Goal: Information Seeking & Learning: Learn about a topic

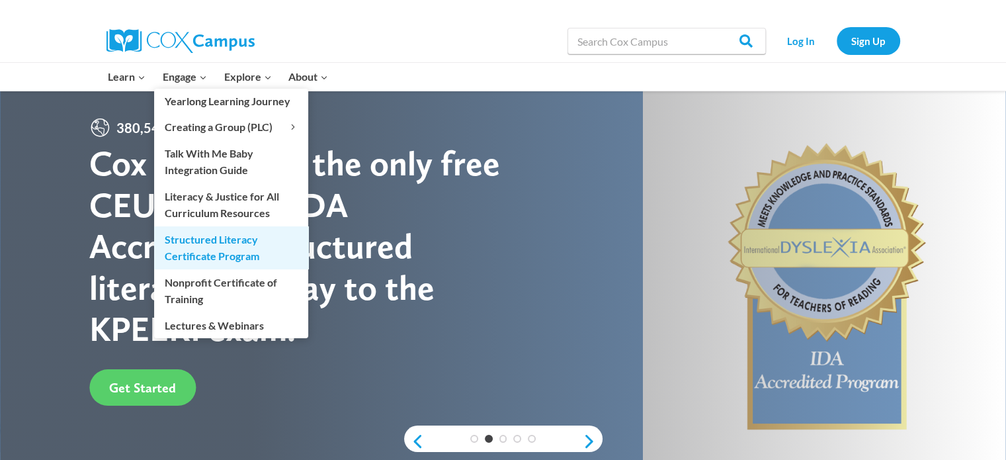
click at [205, 260] on link "Structured Literacy Certificate Program" at bounding box center [231, 247] width 154 height 42
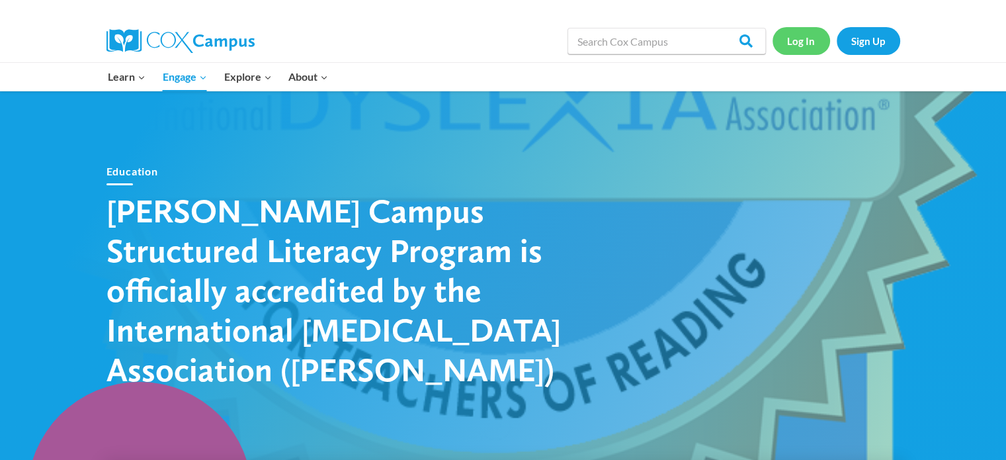
click at [807, 46] on link "Log In" at bounding box center [801, 40] width 58 height 27
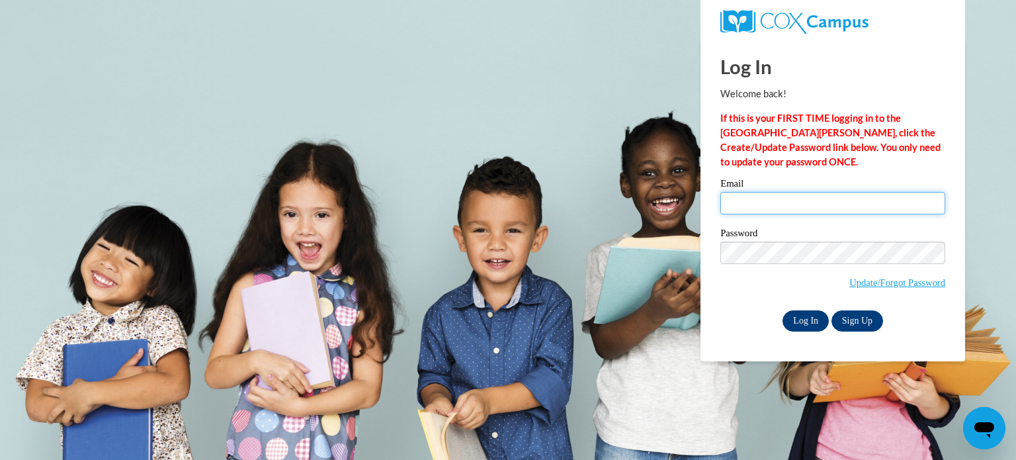
type input "carley.witkowski@muskegonorway.org"
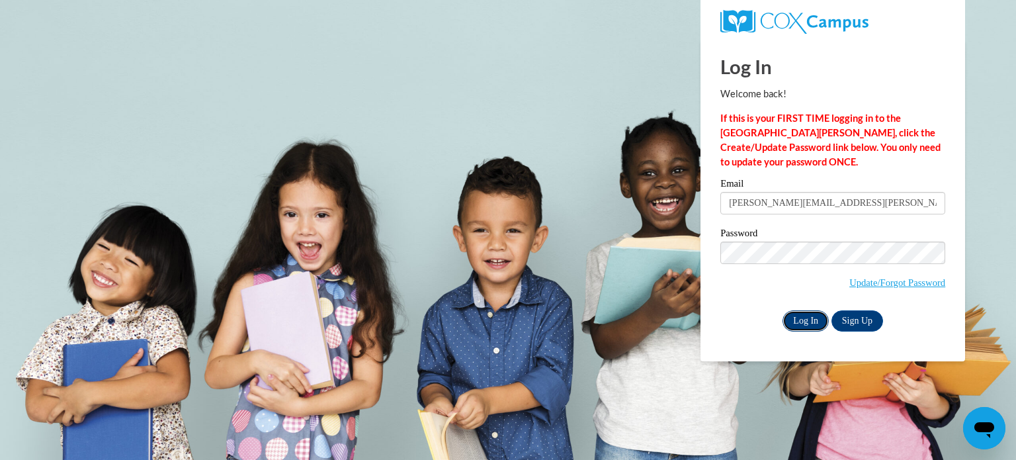
click at [814, 323] on input "Log In" at bounding box center [805, 320] width 46 height 21
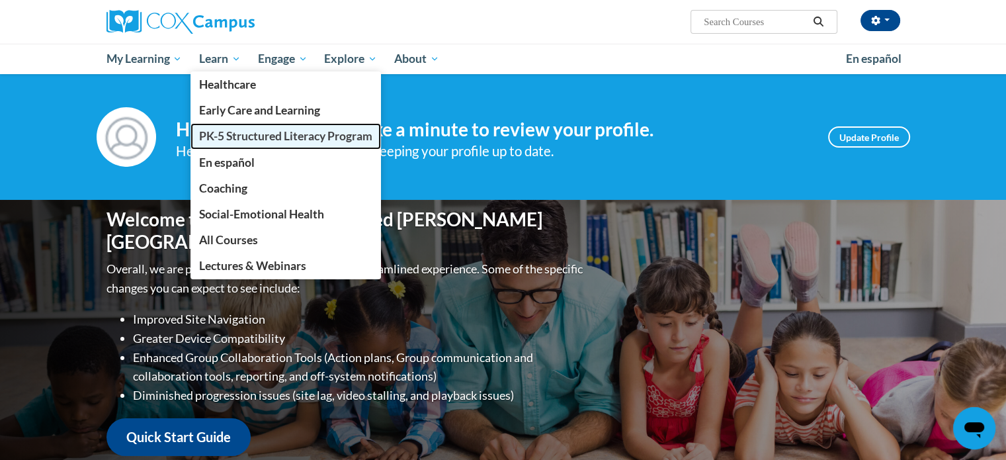
click at [249, 138] on span "PK-5 Structured Literacy Program" at bounding box center [285, 136] width 173 height 14
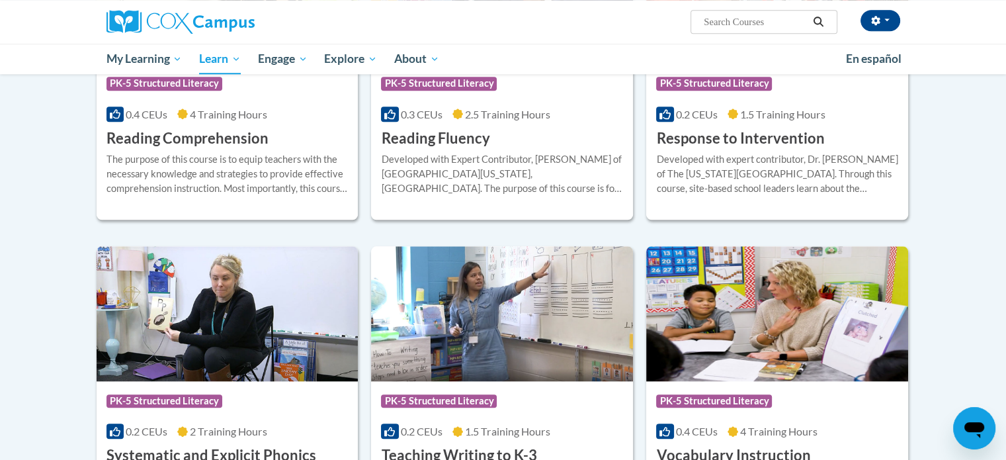
scroll to position [1322, 0]
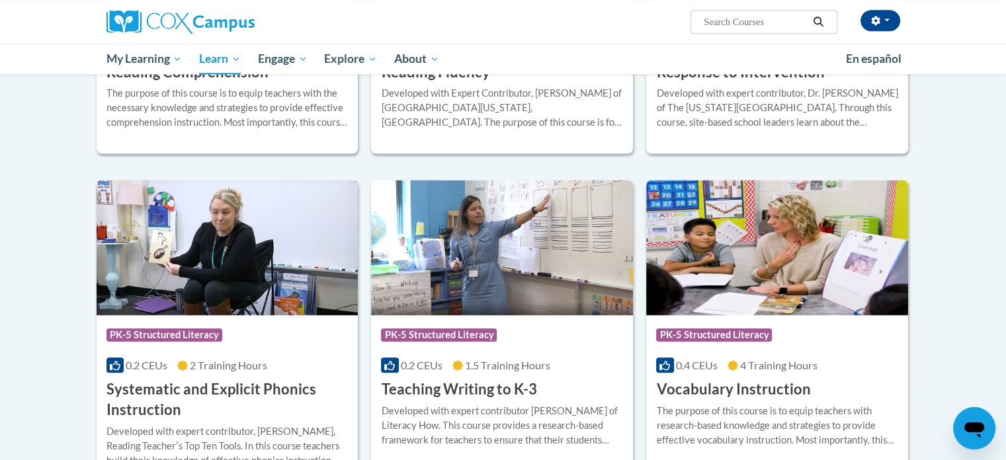
click at [242, 392] on h3 "Systematic and Explicit Phonics Instruction" at bounding box center [227, 399] width 242 height 41
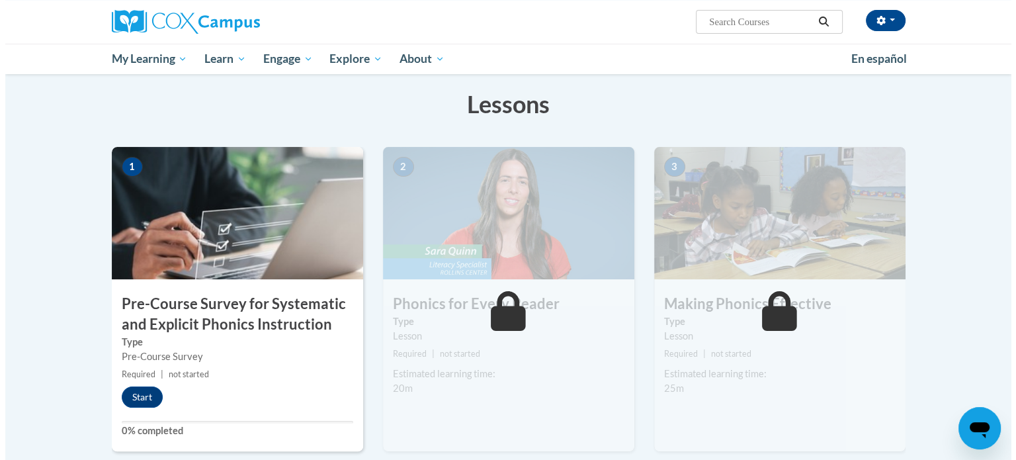
scroll to position [331, 0]
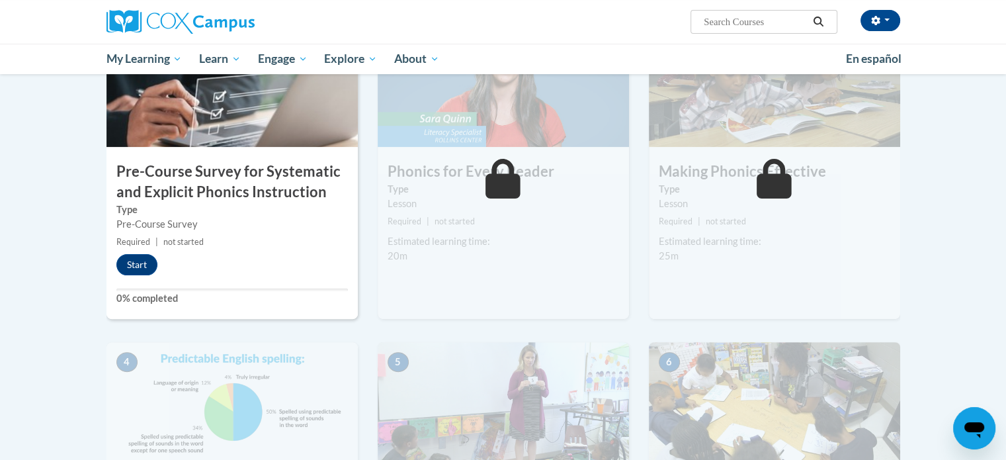
click at [272, 170] on h3 "Pre-Course Survey for Systematic and Explicit Phonics Instruction" at bounding box center [231, 181] width 251 height 41
click at [148, 269] on button "Start" at bounding box center [136, 264] width 41 height 21
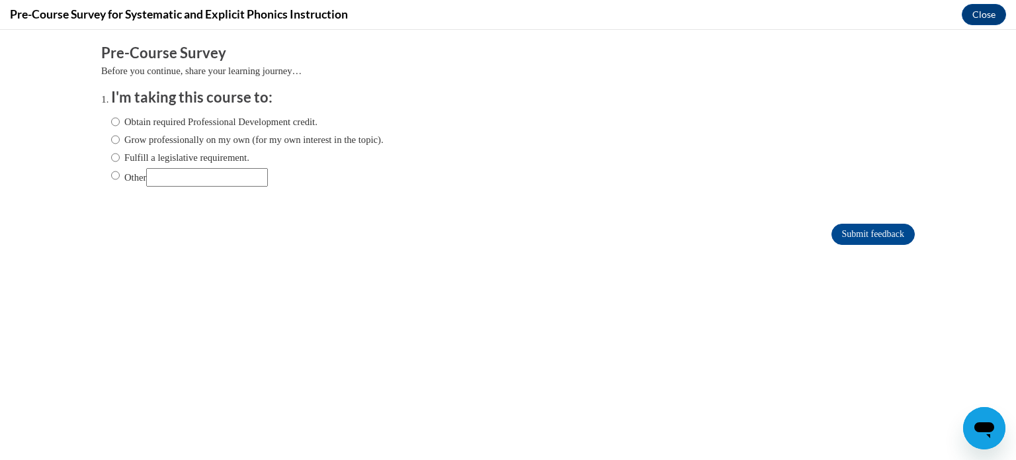
scroll to position [0, 0]
drag, startPoint x: 176, startPoint y: 160, endPoint x: 206, endPoint y: 148, distance: 32.0
click at [175, 160] on label "Fulfill a legislative requirement." at bounding box center [180, 157] width 138 height 15
click at [111, 154] on input "Fulfill a legislative requirement." at bounding box center [115, 157] width 9 height 15
radio input "true"
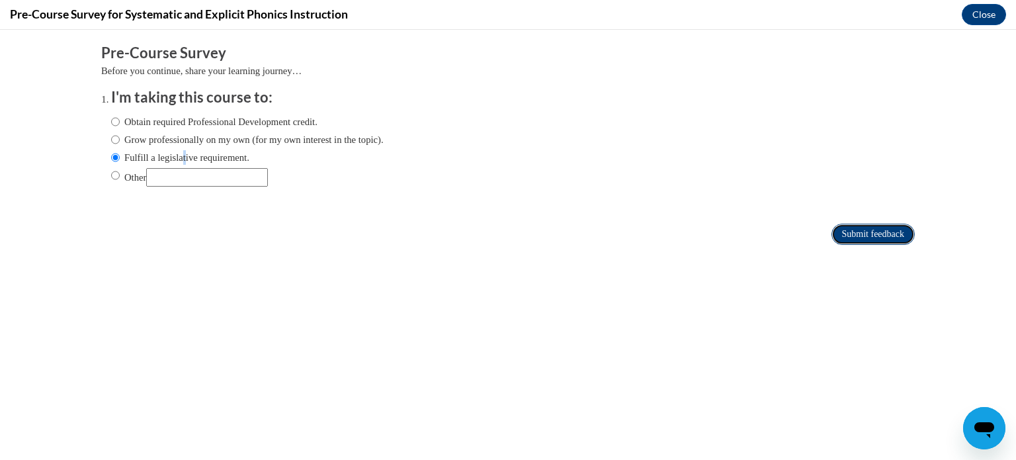
click at [873, 228] on input "Submit feedback" at bounding box center [872, 233] width 83 height 21
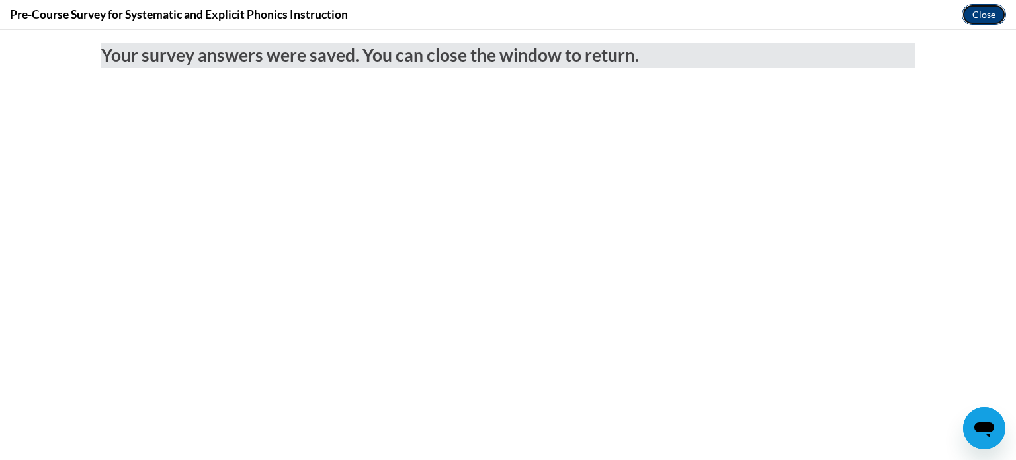
click at [977, 20] on button "Close" at bounding box center [983, 14] width 44 height 21
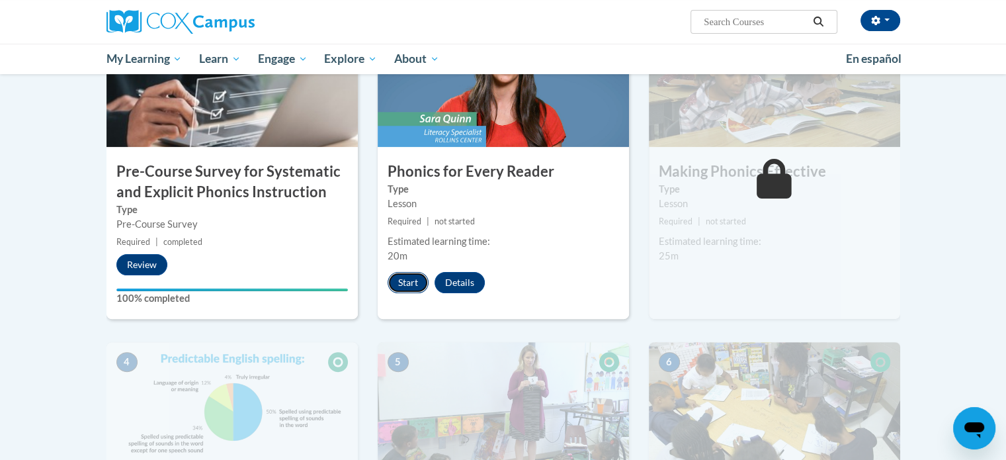
click at [410, 276] on button "Start" at bounding box center [407, 282] width 41 height 21
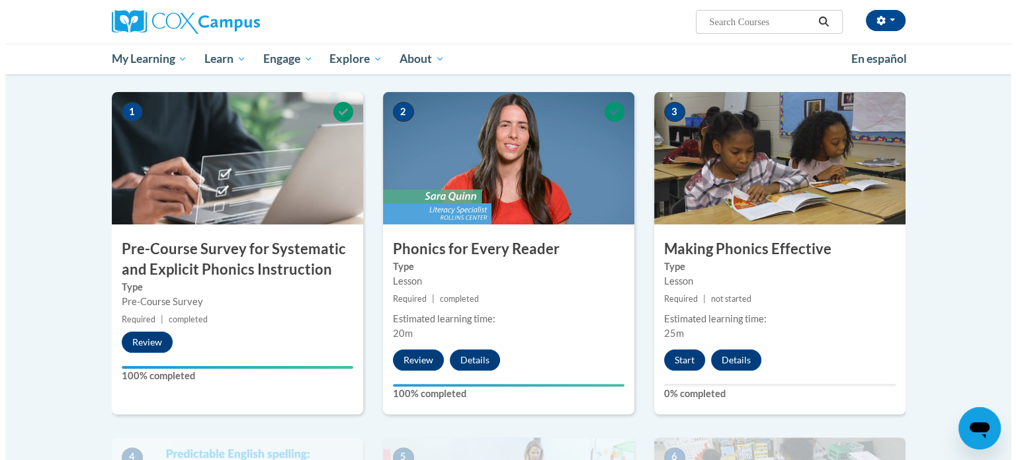
scroll to position [319, 0]
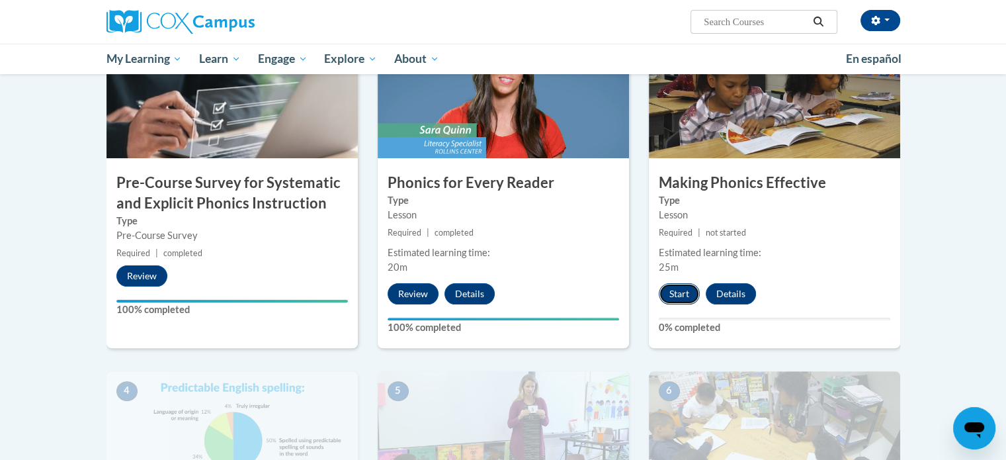
click at [687, 298] on button "Start" at bounding box center [679, 293] width 41 height 21
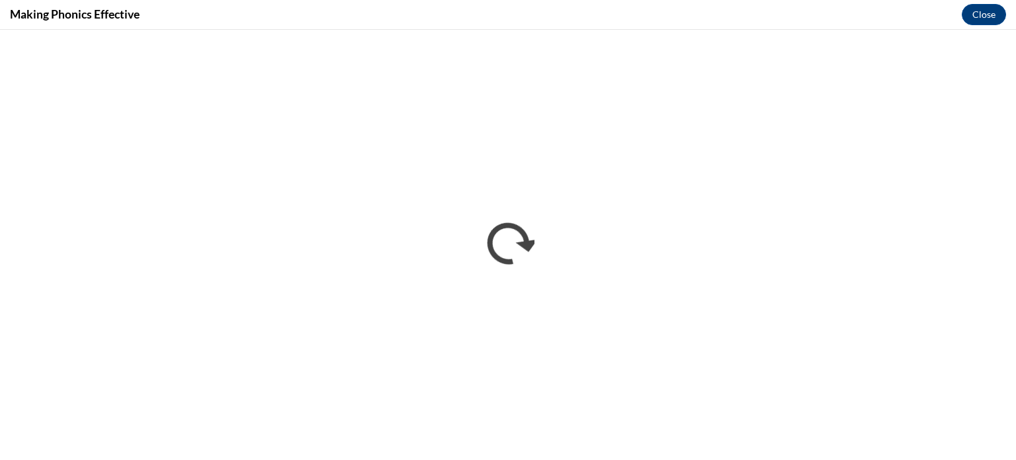
scroll to position [0, 0]
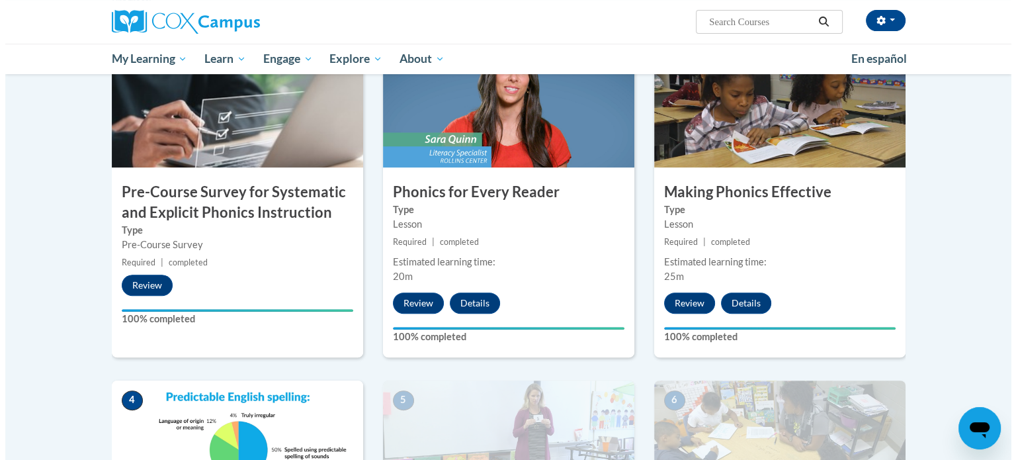
scroll to position [309, 0]
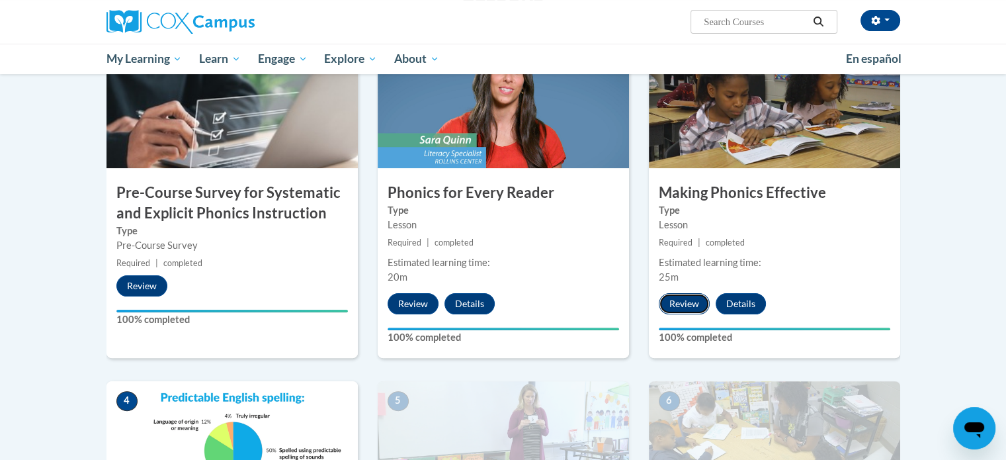
click at [681, 307] on button "Review" at bounding box center [684, 303] width 51 height 21
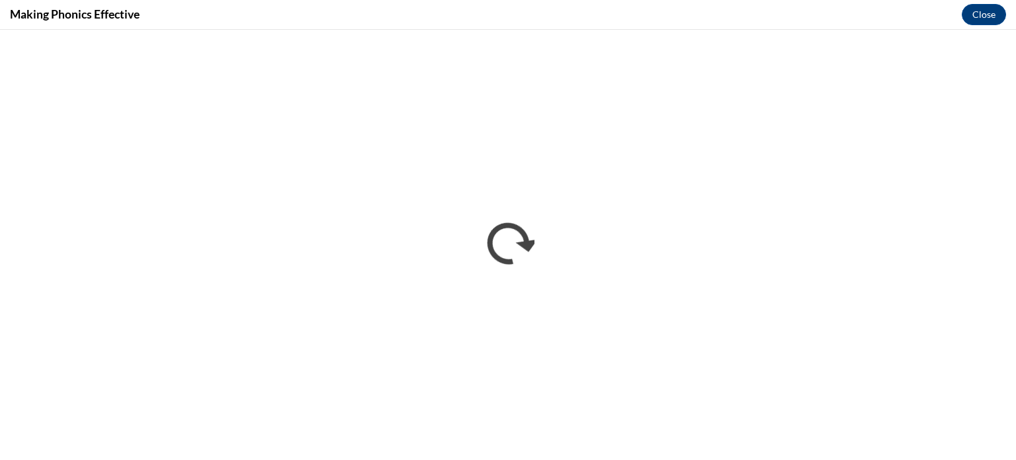
scroll to position [0, 0]
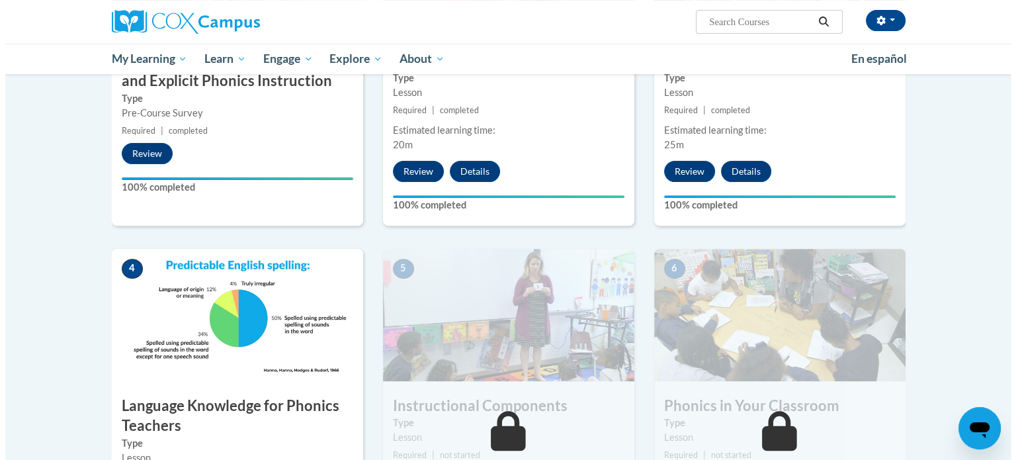
scroll to position [706, 0]
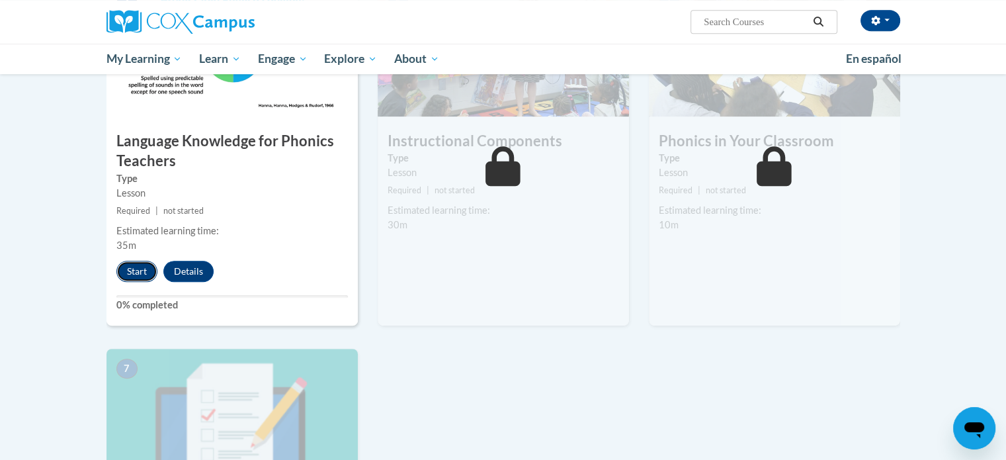
click at [138, 274] on button "Start" at bounding box center [136, 271] width 41 height 21
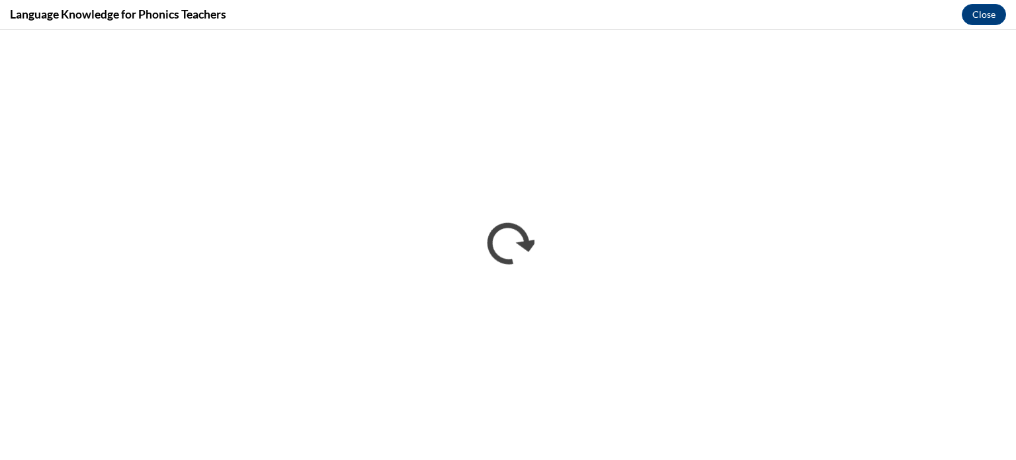
scroll to position [0, 0]
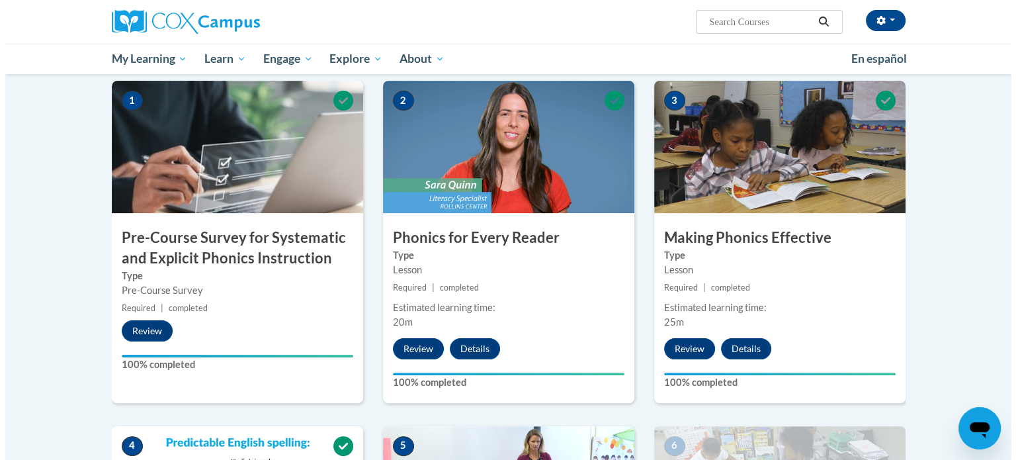
scroll to position [595, 0]
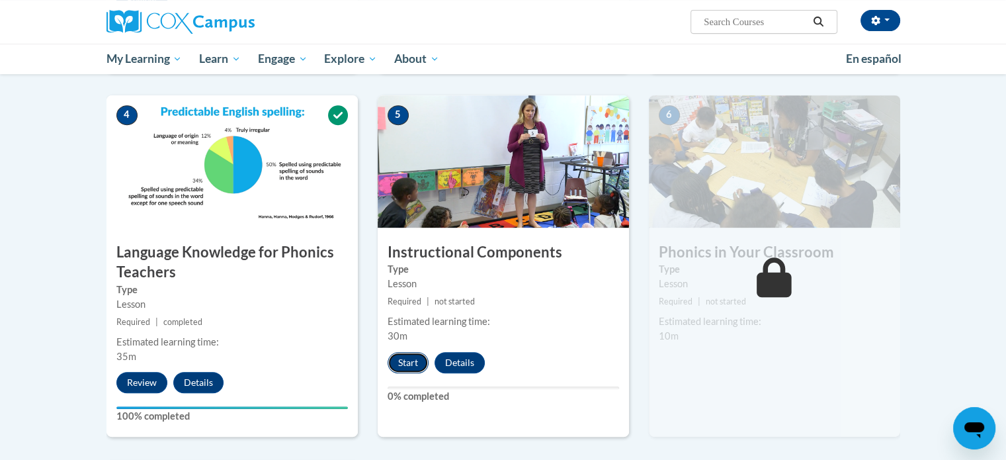
click at [405, 361] on button "Start" at bounding box center [407, 362] width 41 height 21
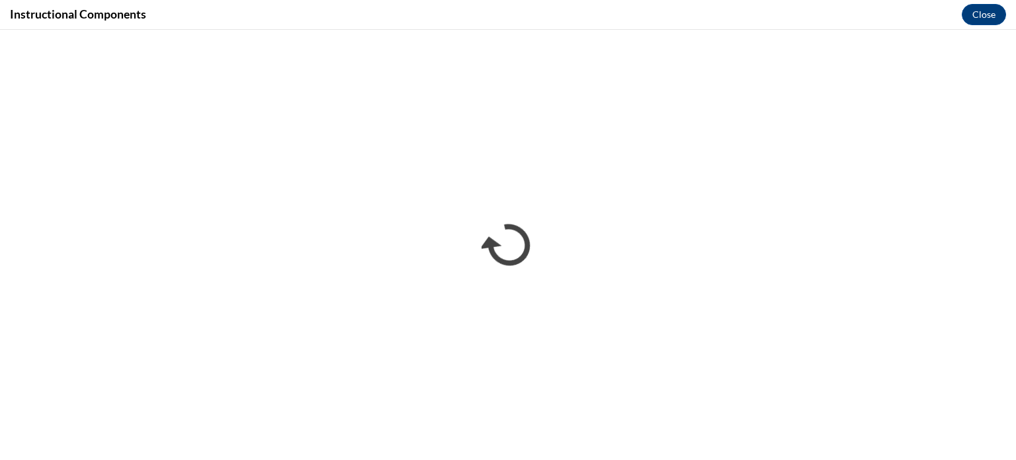
scroll to position [0, 0]
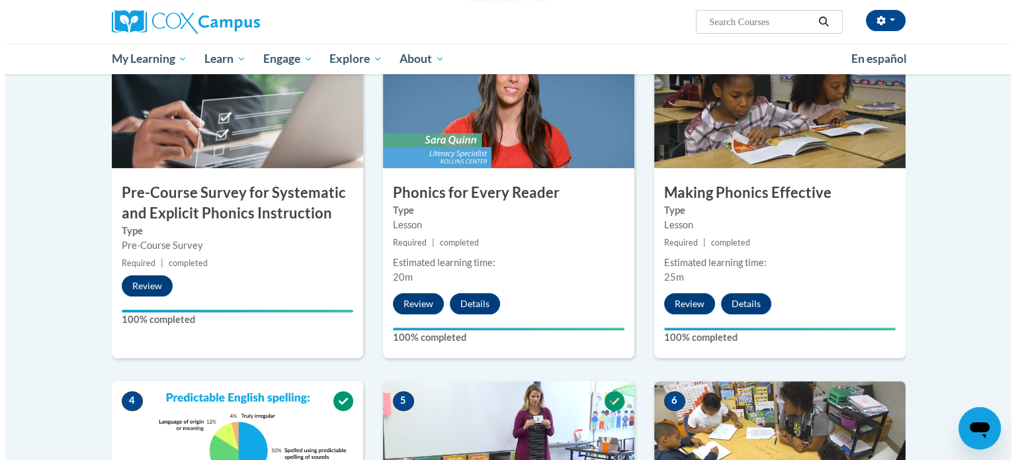
scroll to position [706, 0]
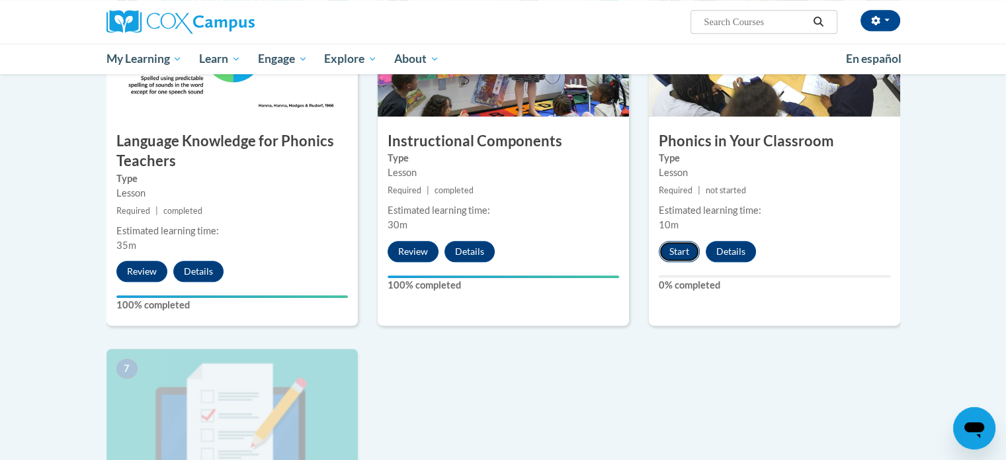
click at [676, 253] on button "Start" at bounding box center [679, 251] width 41 height 21
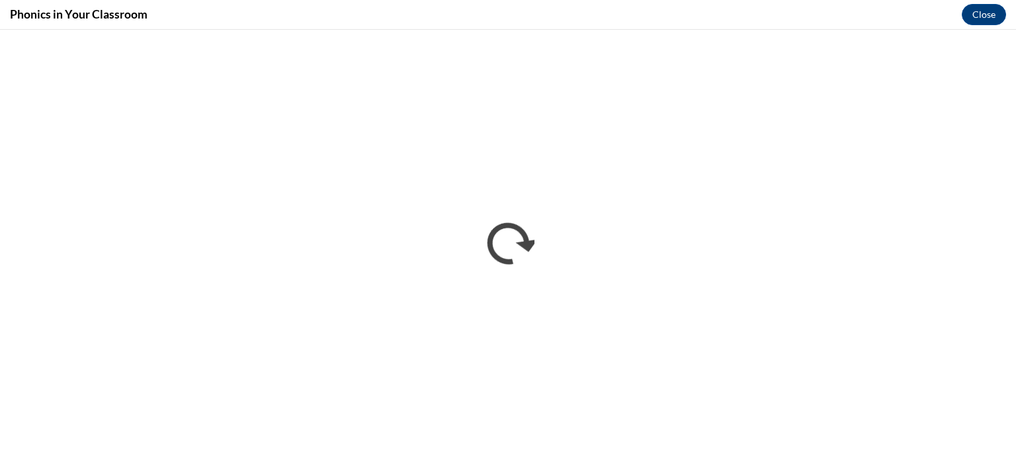
scroll to position [0, 0]
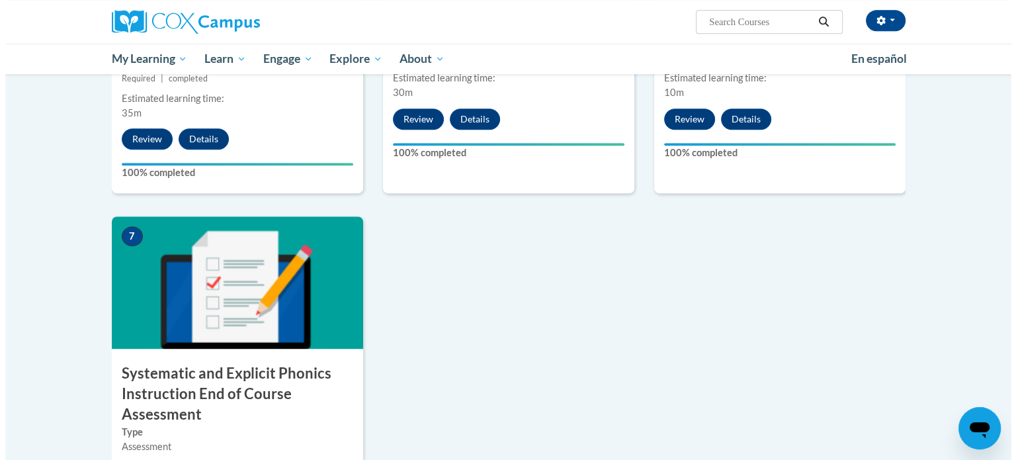
scroll to position [971, 0]
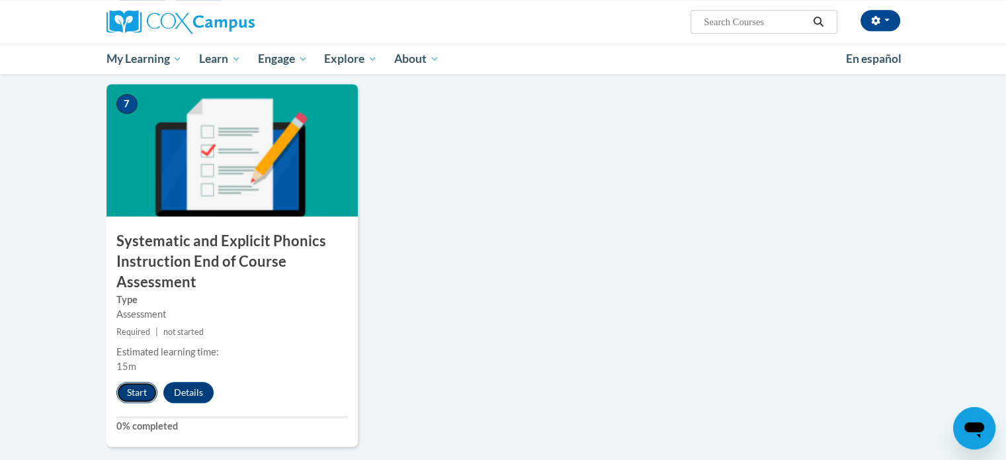
click at [136, 386] on button "Start" at bounding box center [136, 392] width 41 height 21
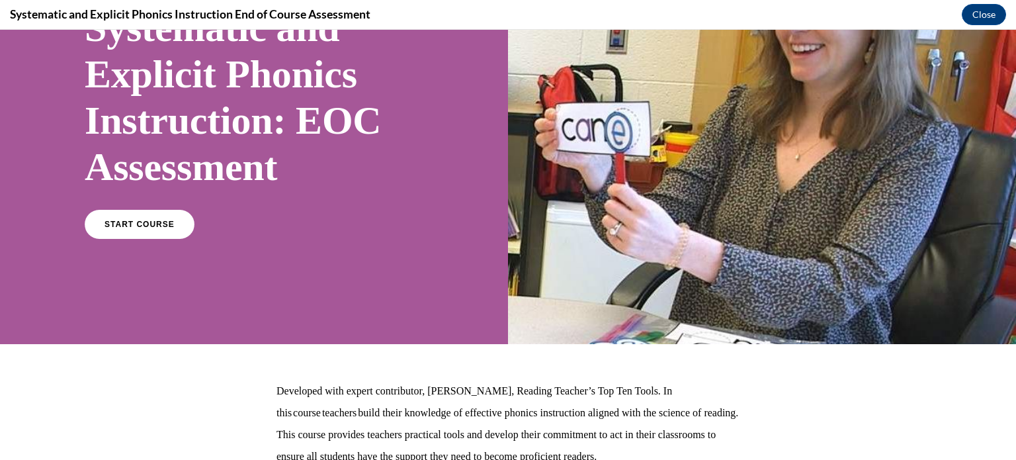
scroll to position [251, 0]
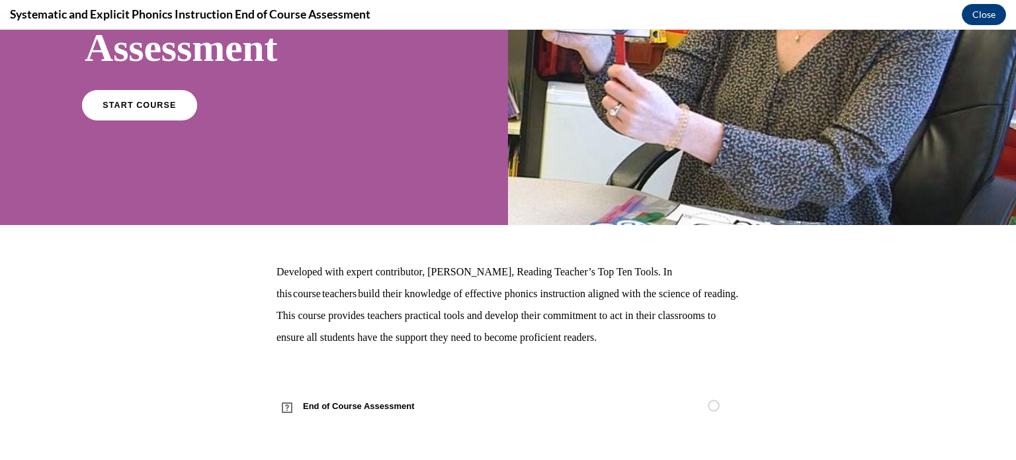
click at [156, 103] on span "START COURSE" at bounding box center [138, 106] width 73 height 10
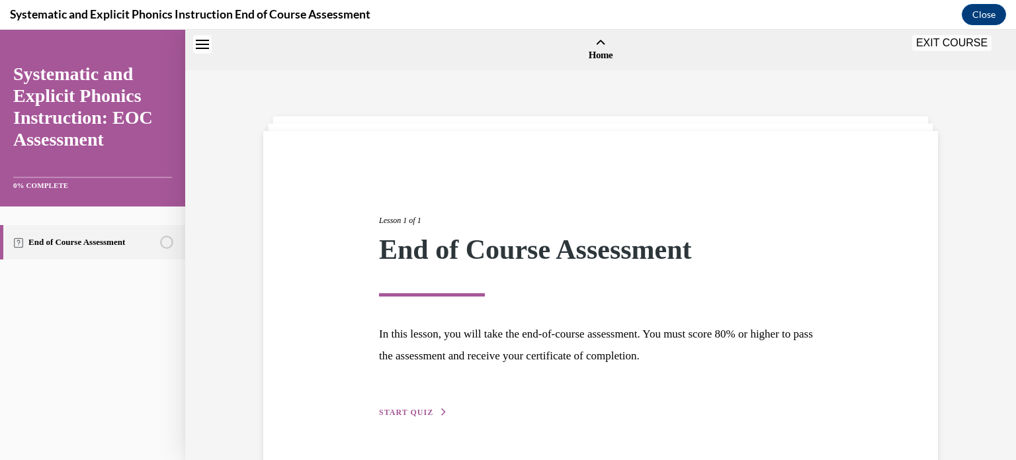
scroll to position [41, 0]
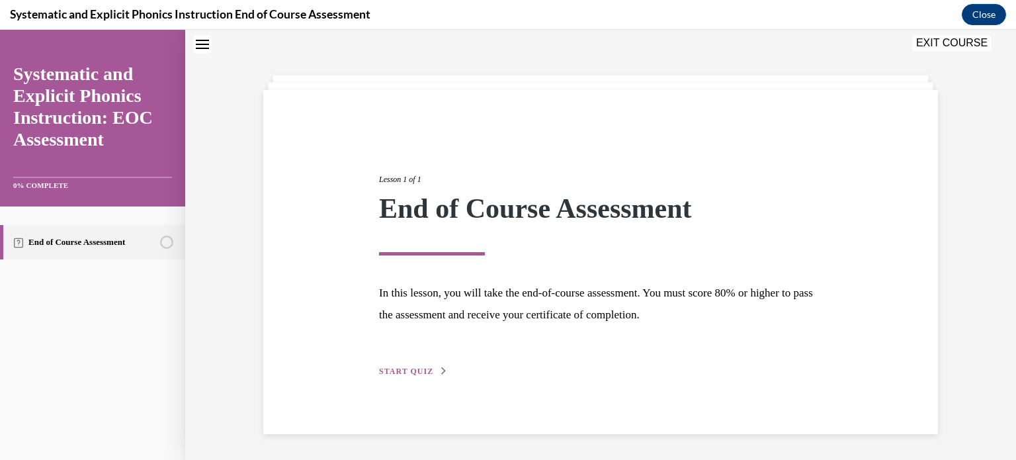
click at [386, 369] on span "START QUIZ" at bounding box center [406, 370] width 54 height 9
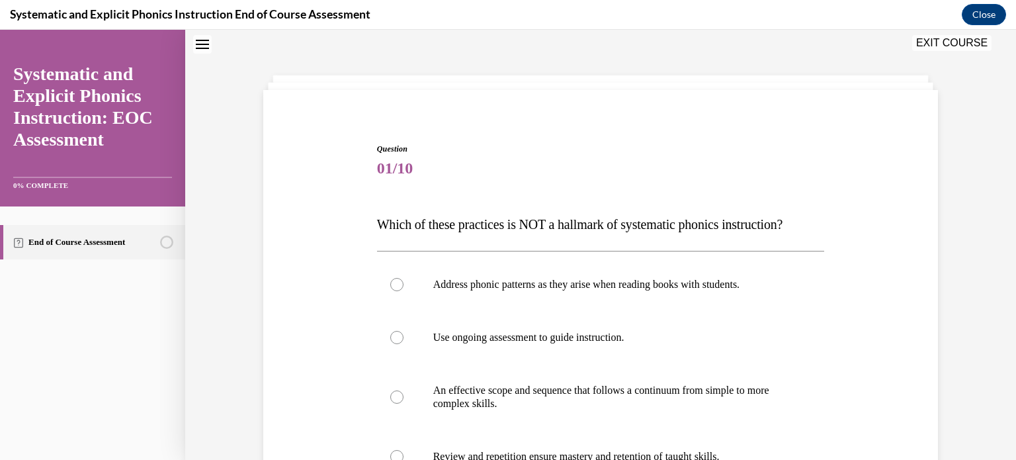
scroll to position [40, 0]
click at [624, 280] on p "Address phonic patterns as they arise when reading books with students." at bounding box center [612, 285] width 358 height 13
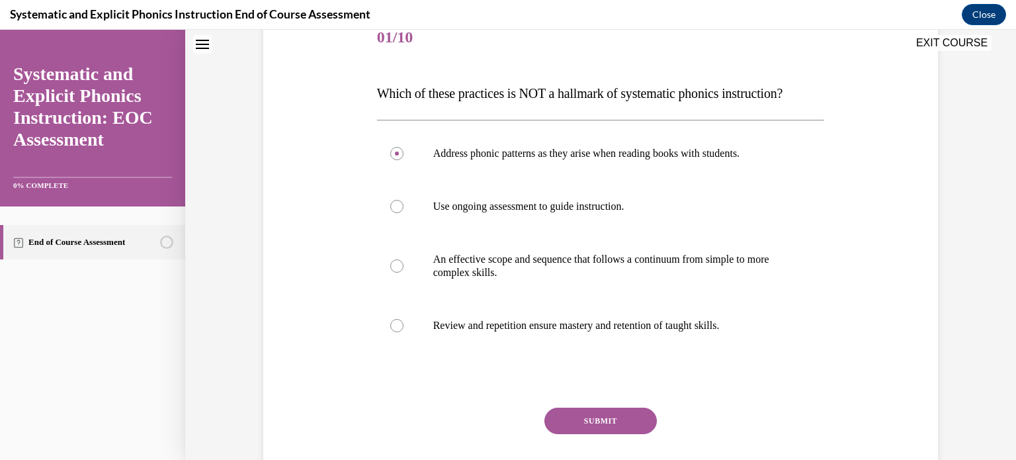
click at [633, 430] on button "SUBMIT" at bounding box center [600, 420] width 112 height 26
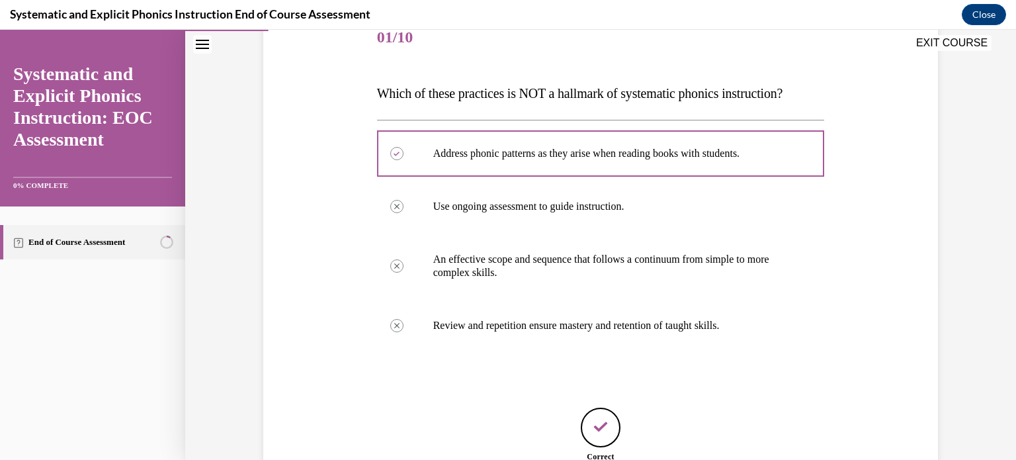
scroll to position [296, 0]
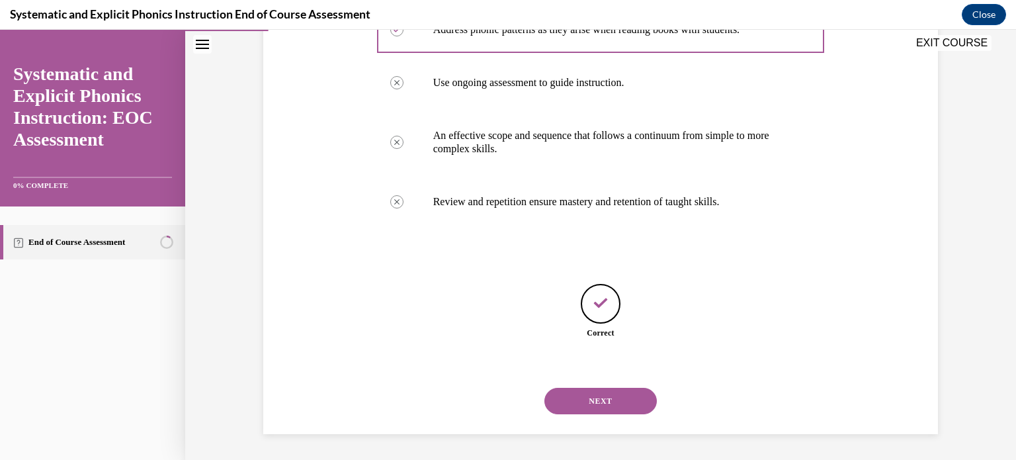
click at [624, 404] on button "NEXT" at bounding box center [600, 400] width 112 height 26
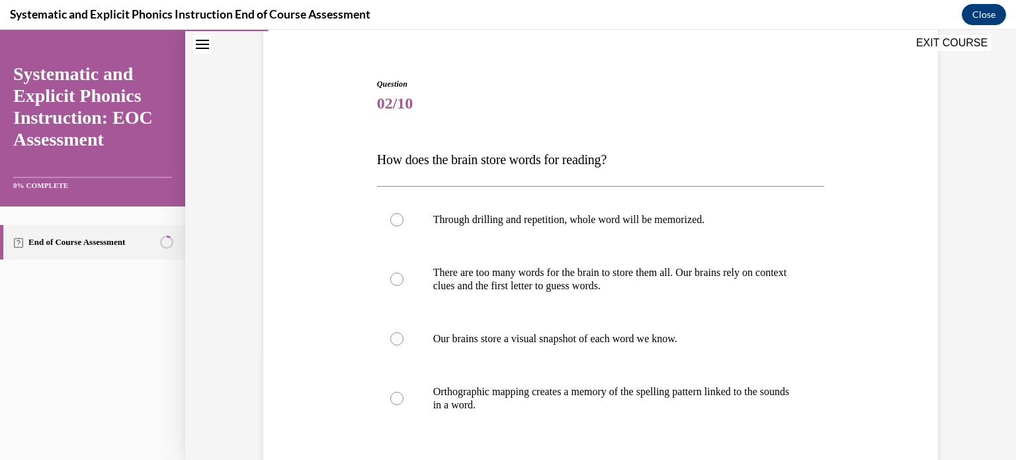
scroll to position [172, 0]
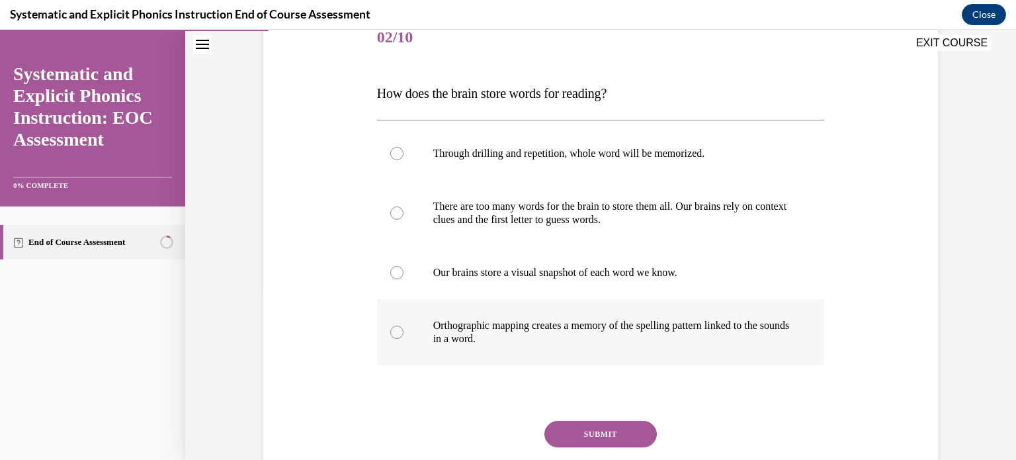
click at [714, 341] on p "Orthographic mapping creates a memory of the spelling pattern linked to the sou…" at bounding box center [612, 332] width 358 height 26
click at [612, 434] on button "SUBMIT" at bounding box center [600, 434] width 112 height 26
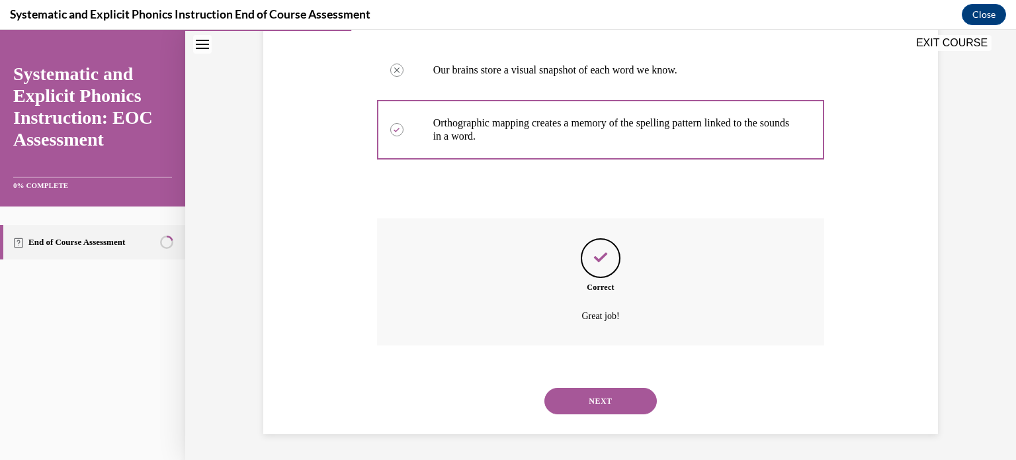
click at [606, 396] on button "NEXT" at bounding box center [600, 400] width 112 height 26
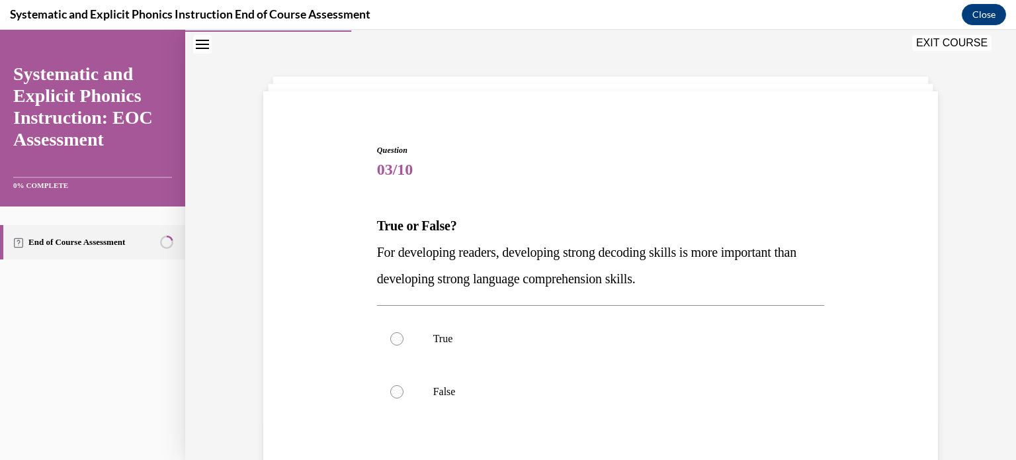
scroll to position [148, 0]
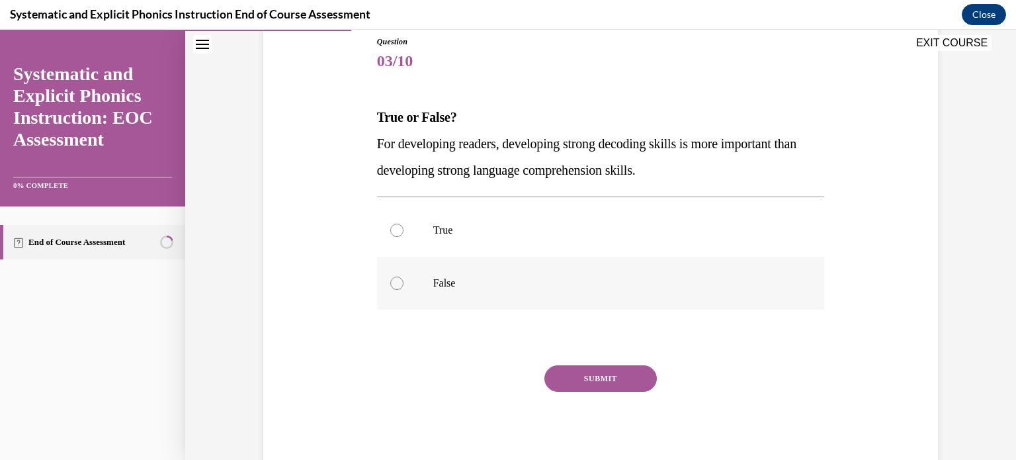
click at [532, 285] on p "False" at bounding box center [612, 282] width 358 height 13
click at [609, 373] on button "SUBMIT" at bounding box center [600, 378] width 112 height 26
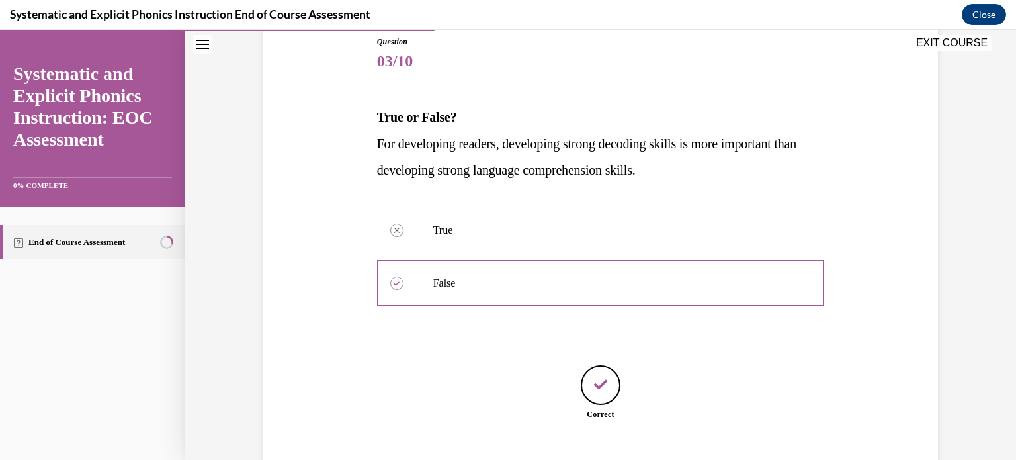
scroll to position [229, 0]
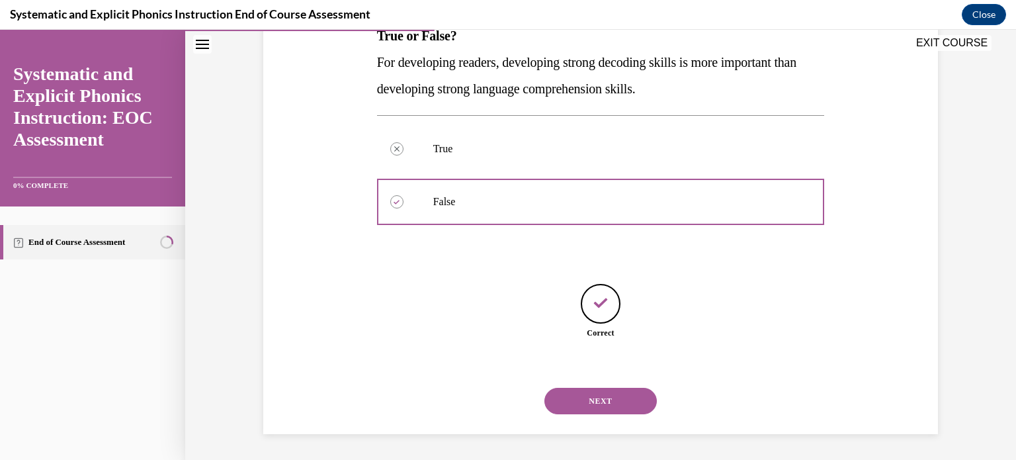
click at [618, 413] on button "NEXT" at bounding box center [600, 400] width 112 height 26
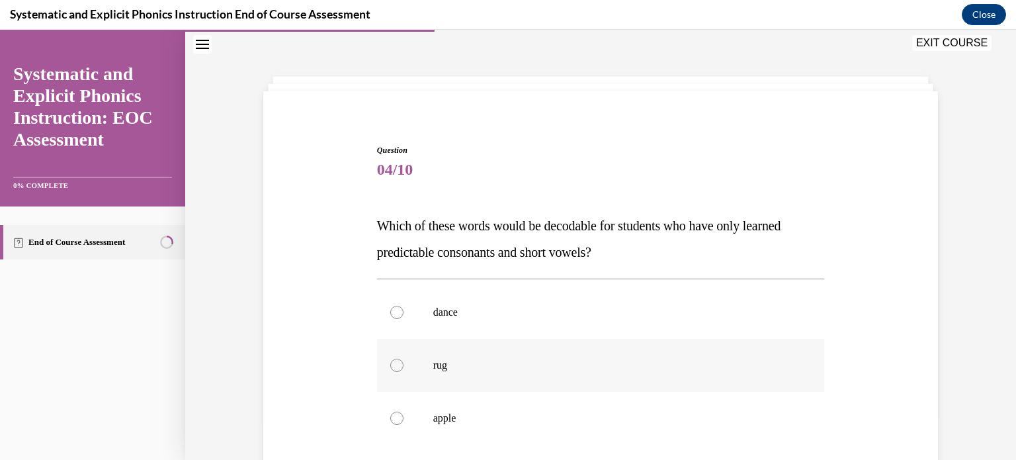
scroll to position [172, 0]
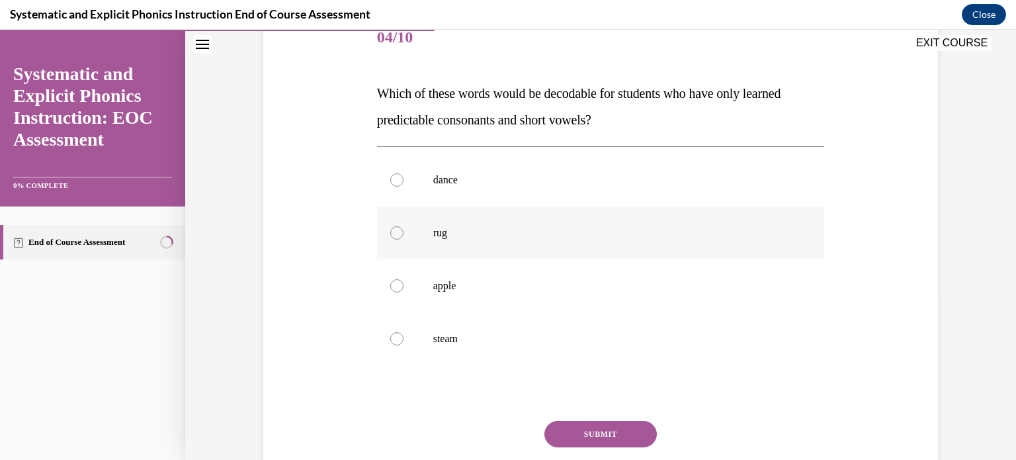
click at [608, 229] on p "rug" at bounding box center [612, 232] width 358 height 13
click at [620, 430] on button "SUBMIT" at bounding box center [600, 434] width 112 height 26
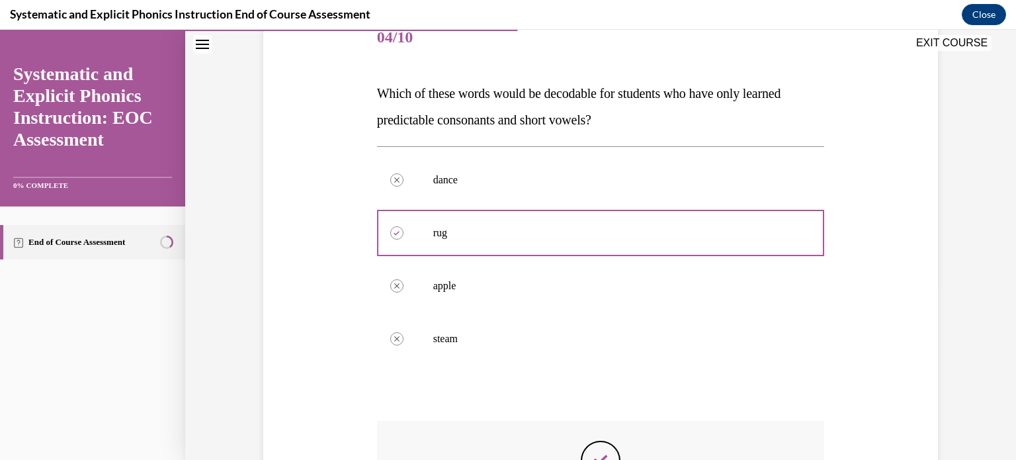
scroll to position [370, 0]
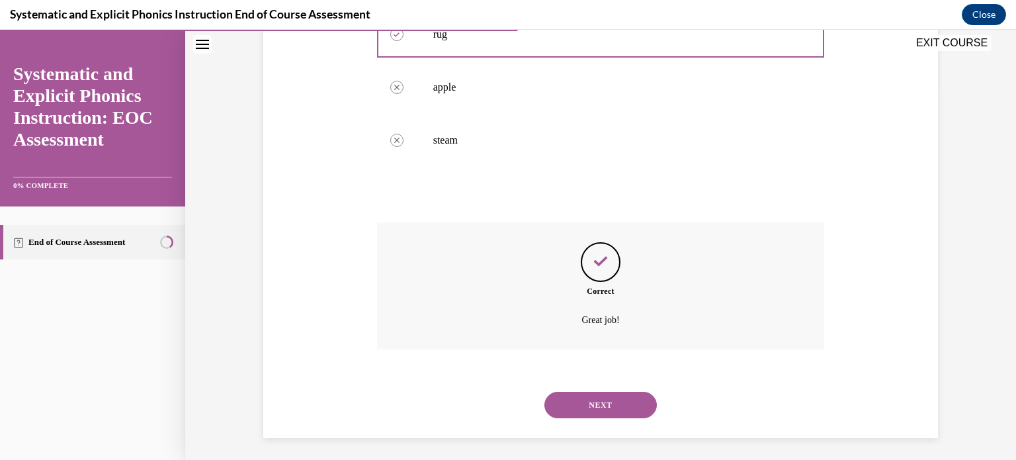
click at [616, 399] on button "NEXT" at bounding box center [600, 404] width 112 height 26
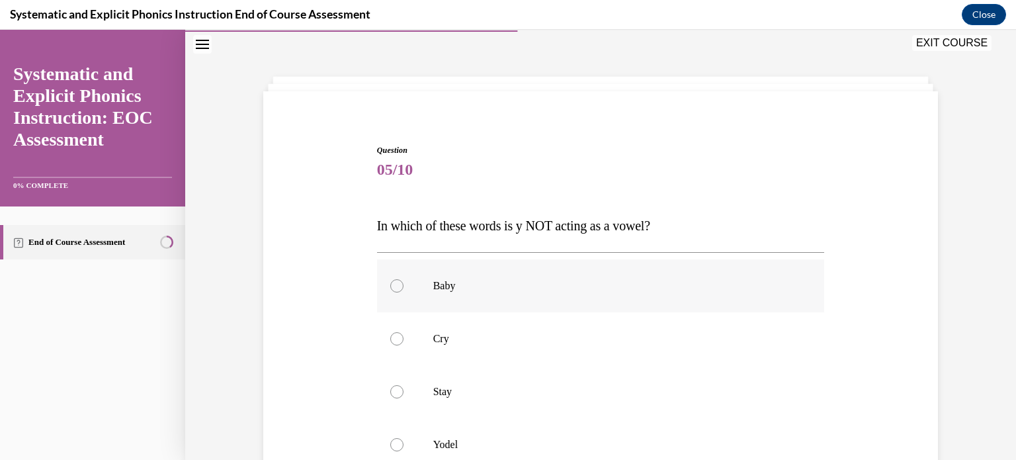
scroll to position [172, 0]
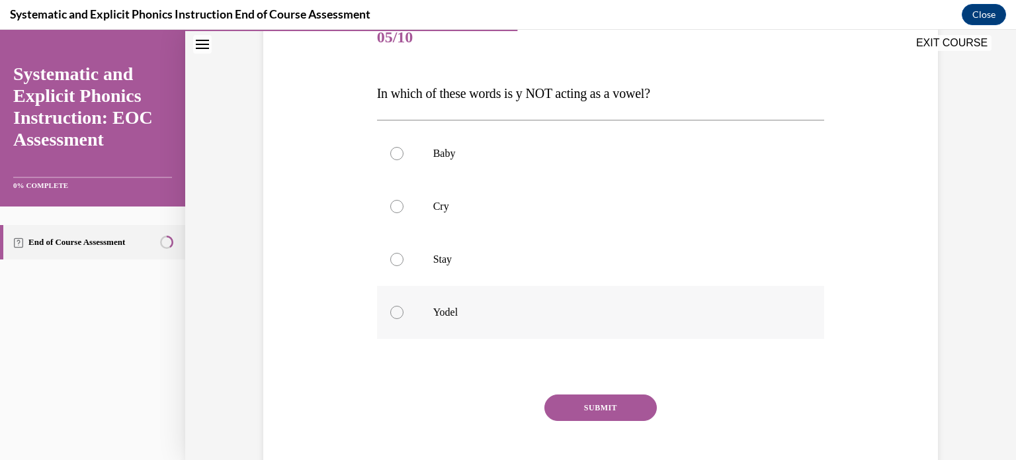
click at [508, 312] on p "Yodel" at bounding box center [612, 311] width 358 height 13
click at [600, 404] on button "SUBMIT" at bounding box center [600, 407] width 112 height 26
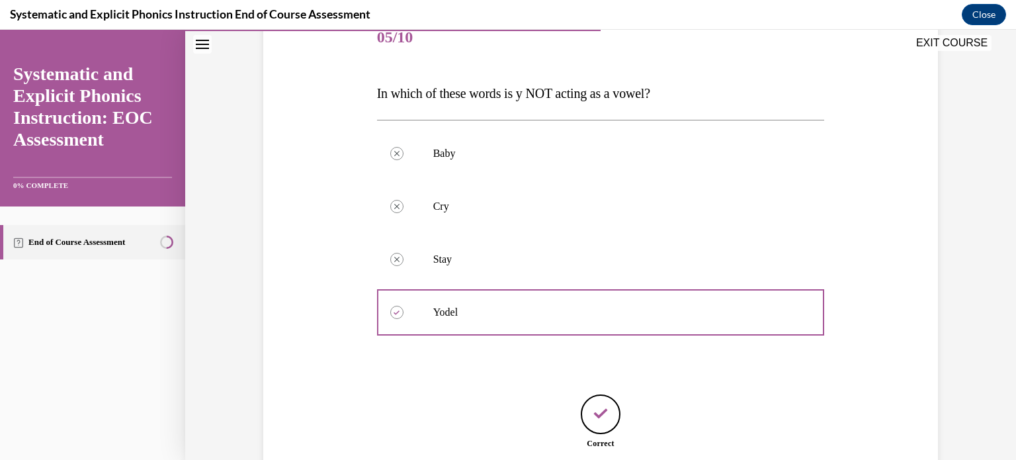
scroll to position [282, 0]
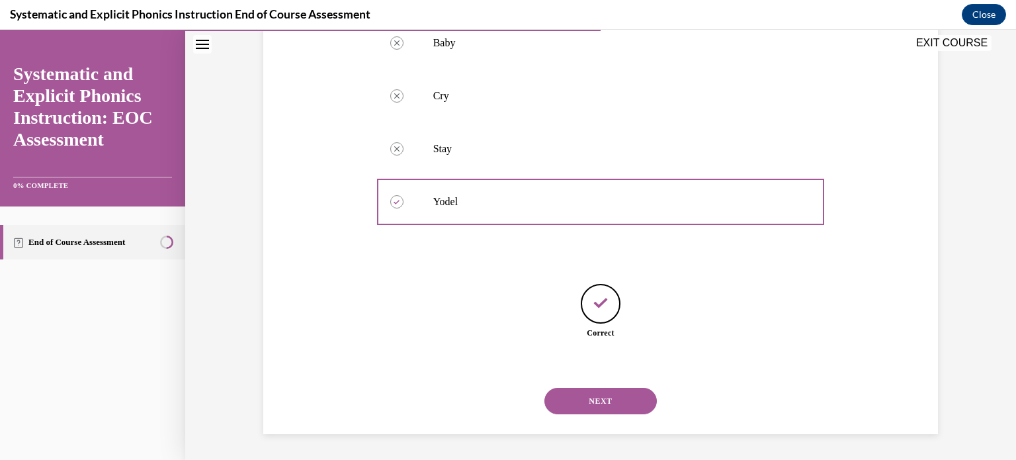
click at [603, 400] on button "NEXT" at bounding box center [600, 400] width 112 height 26
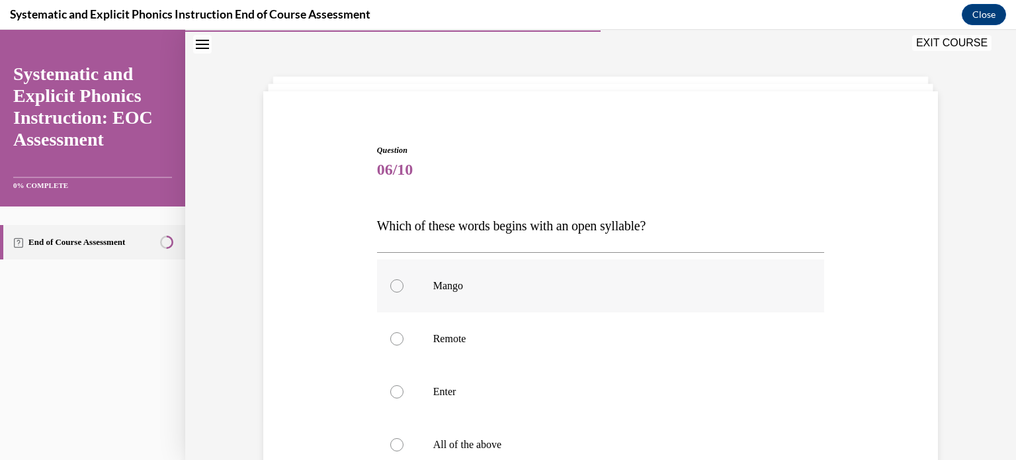
scroll to position [172, 0]
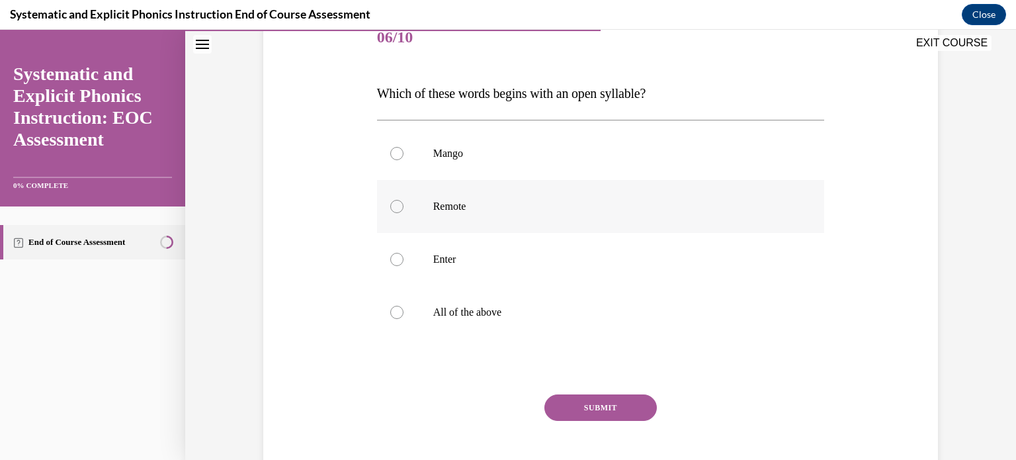
click at [524, 205] on p "Remote" at bounding box center [612, 206] width 358 height 13
click at [606, 405] on button "SUBMIT" at bounding box center [600, 407] width 112 height 26
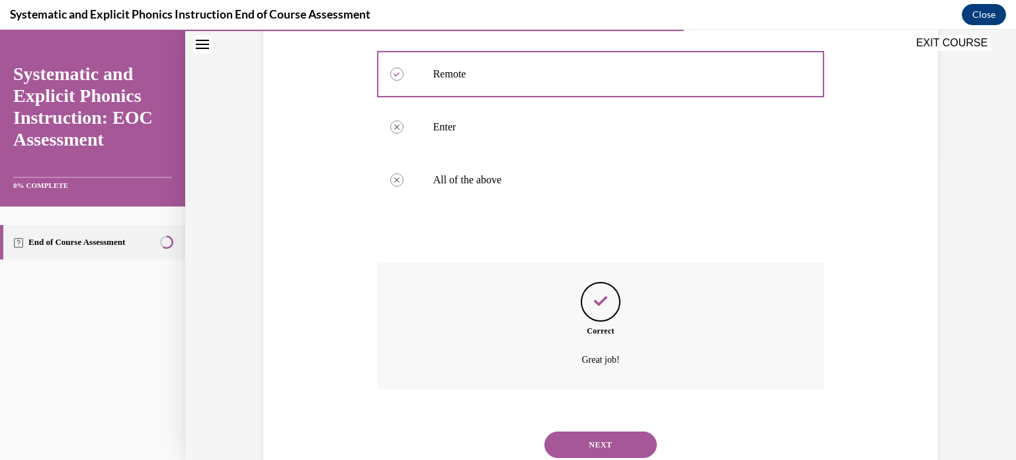
click at [630, 440] on button "NEXT" at bounding box center [600, 444] width 112 height 26
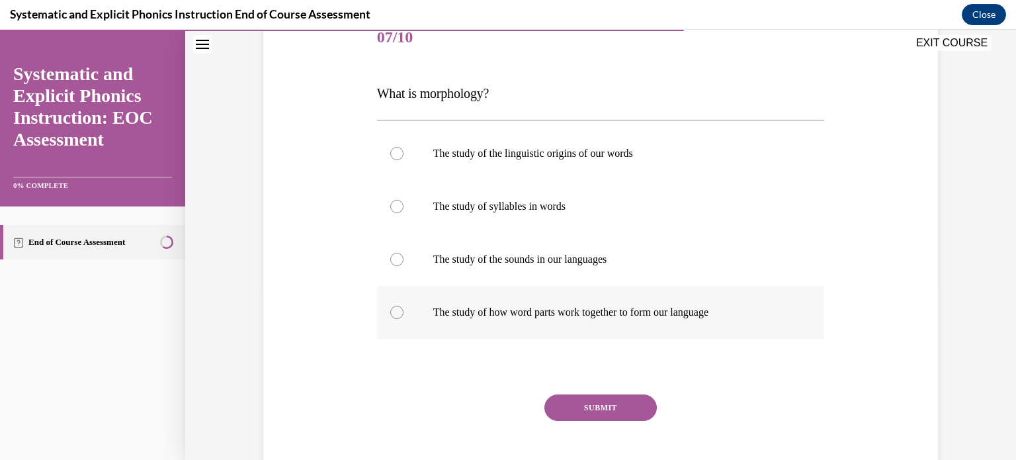
click at [666, 311] on p "The study of how word parts work together to form our language" at bounding box center [612, 311] width 358 height 13
click at [628, 410] on button "SUBMIT" at bounding box center [600, 407] width 112 height 26
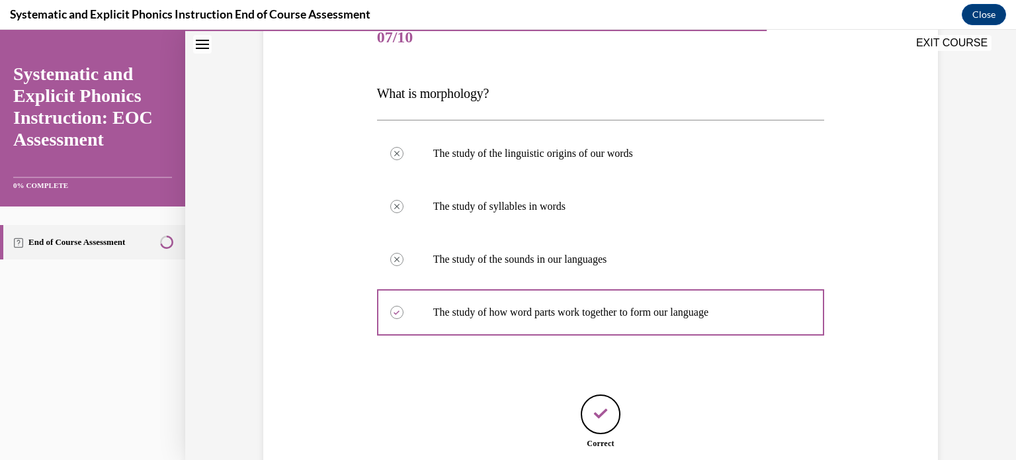
scroll to position [282, 0]
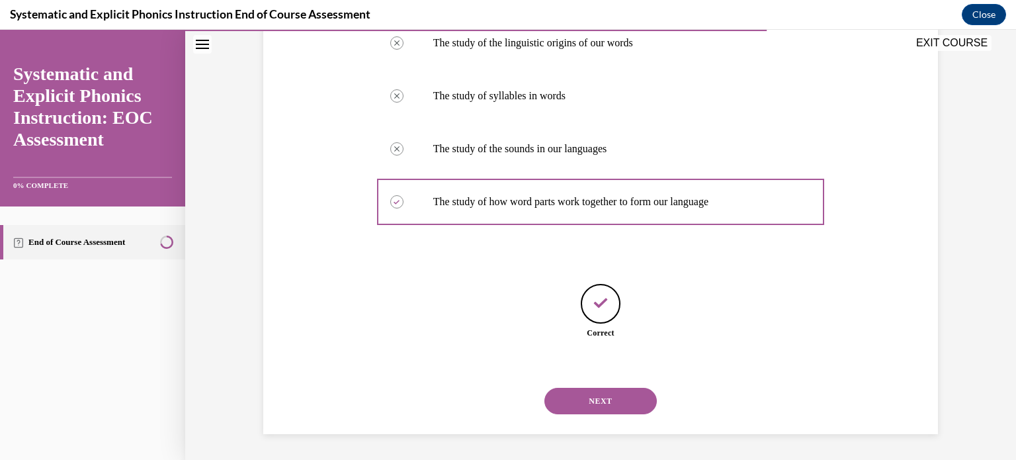
click at [627, 415] on div "NEXT" at bounding box center [601, 400] width 448 height 53
click at [627, 407] on button "NEXT" at bounding box center [600, 400] width 112 height 26
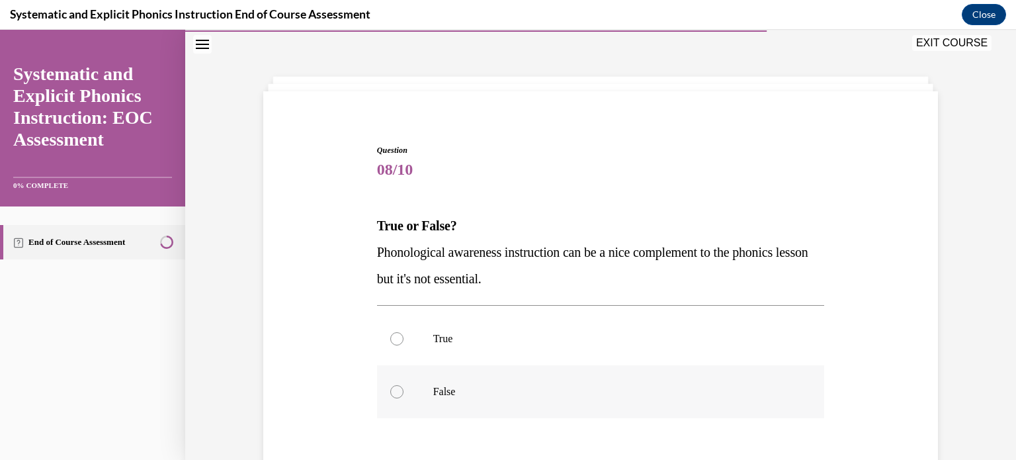
click at [582, 385] on p "False" at bounding box center [612, 391] width 358 height 13
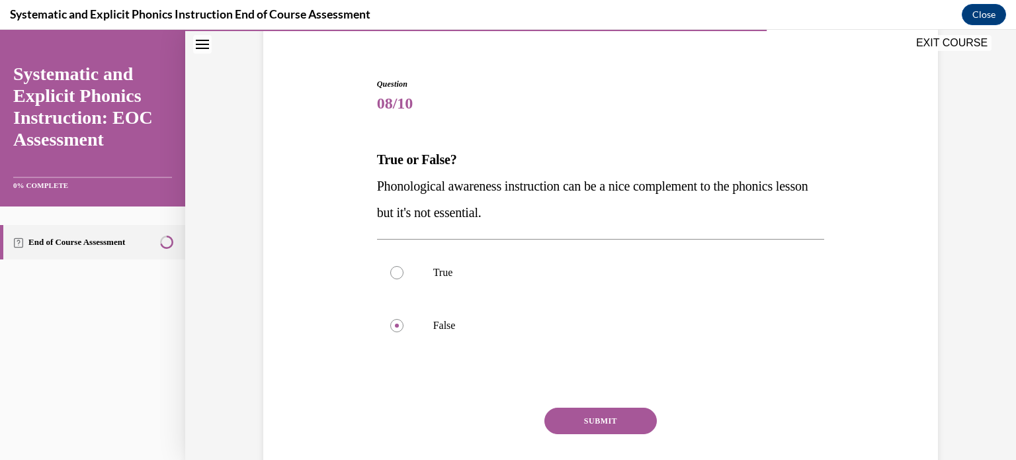
click at [583, 407] on button "SUBMIT" at bounding box center [600, 420] width 112 height 26
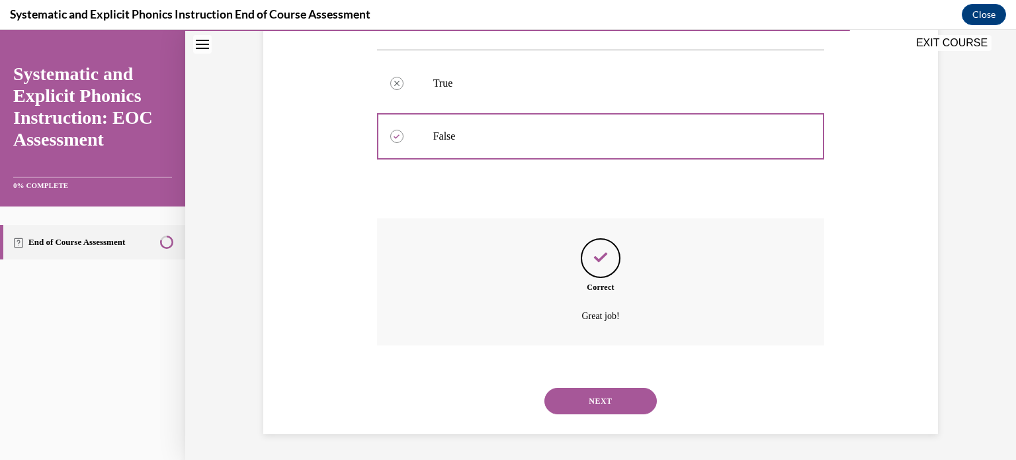
click at [620, 399] on button "NEXT" at bounding box center [600, 400] width 112 height 26
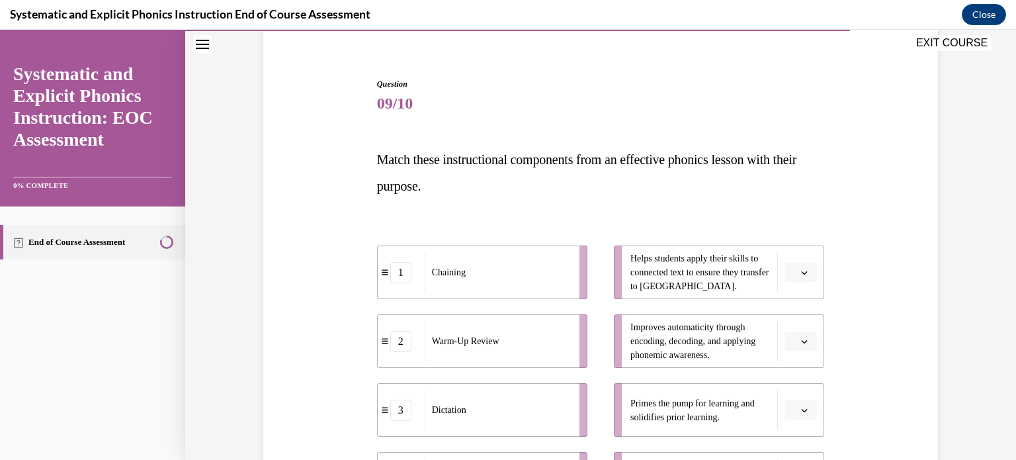
scroll to position [238, 0]
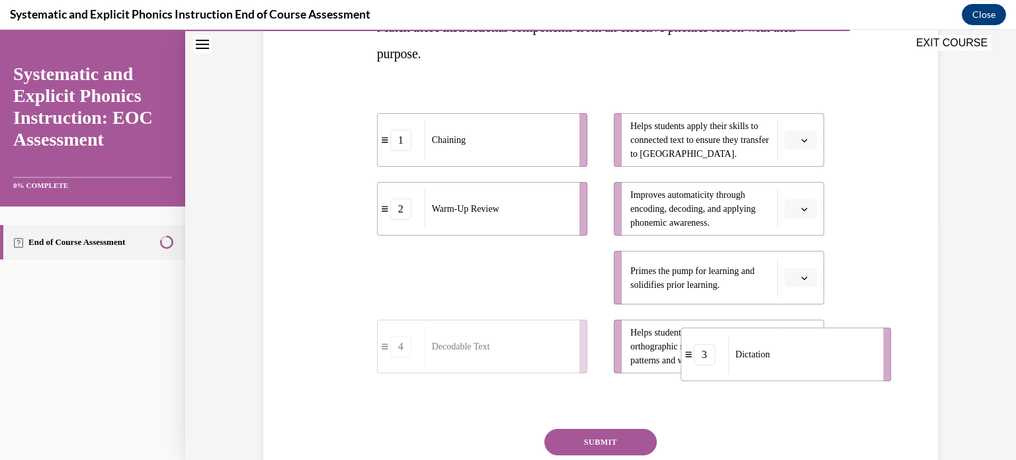
drag, startPoint x: 537, startPoint y: 277, endPoint x: 836, endPoint y: 351, distance: 308.5
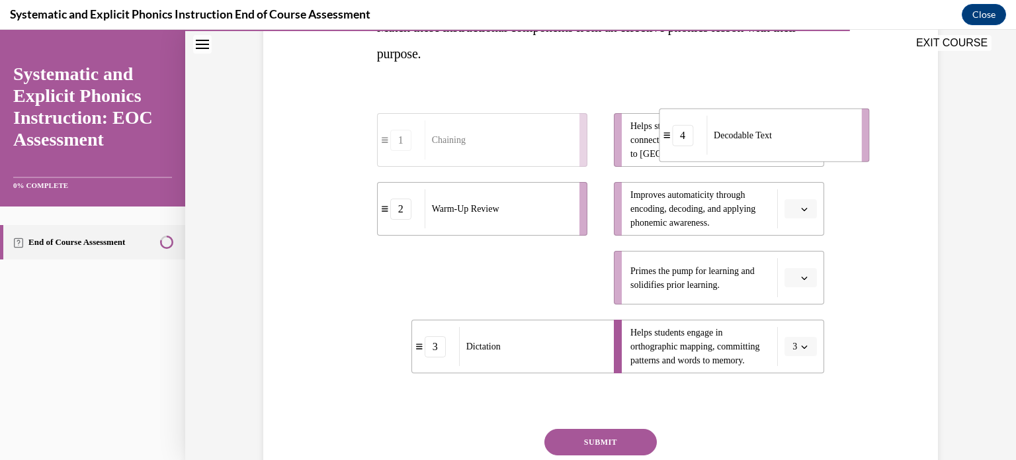
drag, startPoint x: 557, startPoint y: 285, endPoint x: 839, endPoint y: 142, distance: 315.8
click at [839, 142] on div "Decodable Text" at bounding box center [779, 135] width 146 height 39
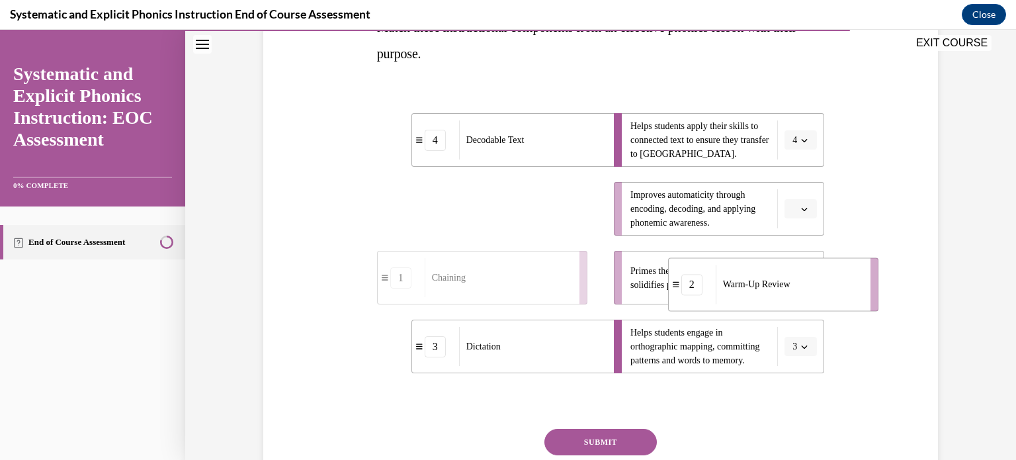
drag, startPoint x: 532, startPoint y: 215, endPoint x: 824, endPoint y: 290, distance: 301.8
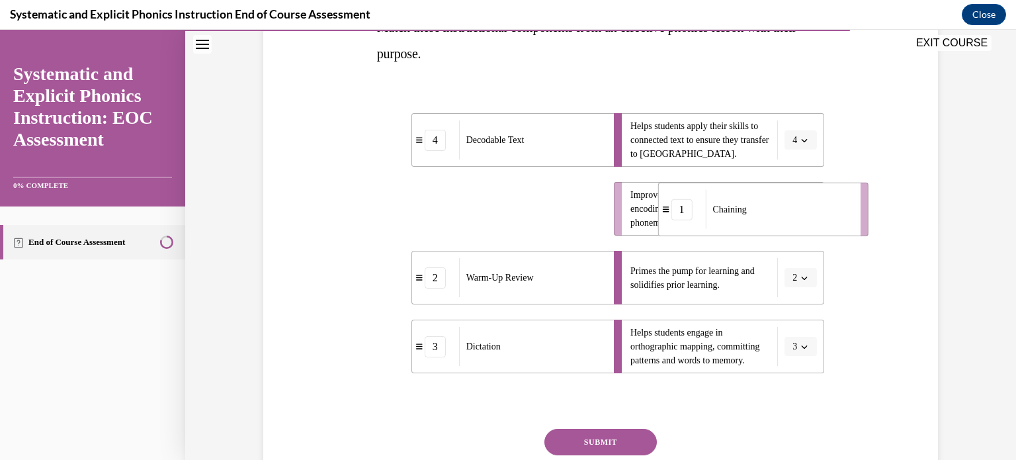
drag, startPoint x: 555, startPoint y: 219, endPoint x: 799, endPoint y: 224, distance: 244.0
click at [799, 224] on div "Chaining" at bounding box center [778, 209] width 146 height 39
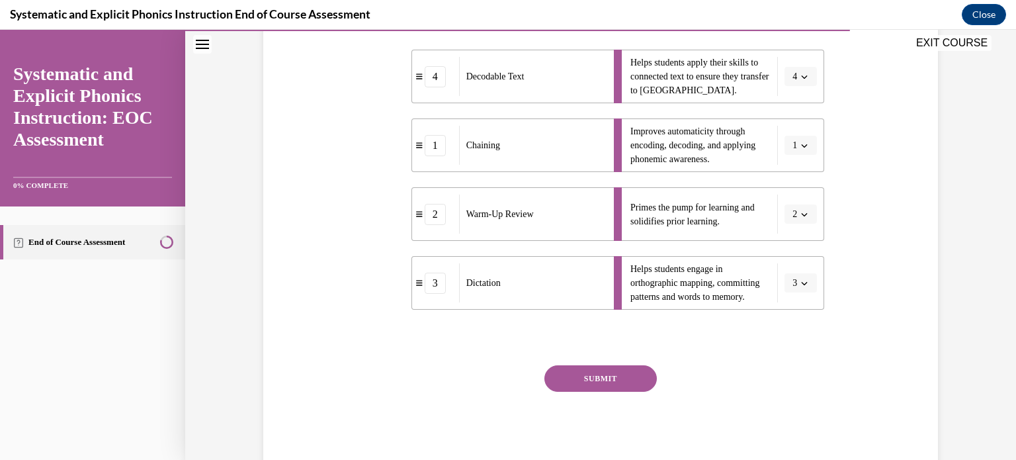
click at [583, 376] on button "SUBMIT" at bounding box center [600, 378] width 112 height 26
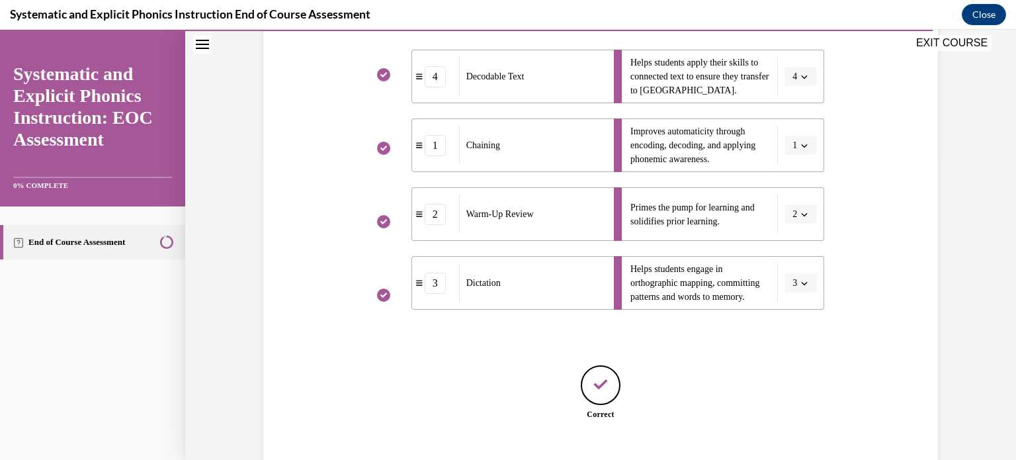
scroll to position [383, 0]
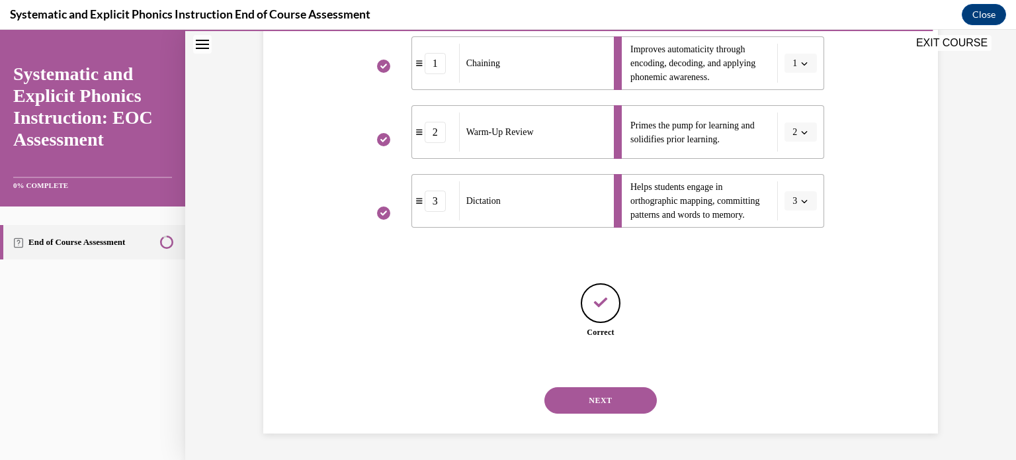
click at [617, 391] on button "NEXT" at bounding box center [600, 400] width 112 height 26
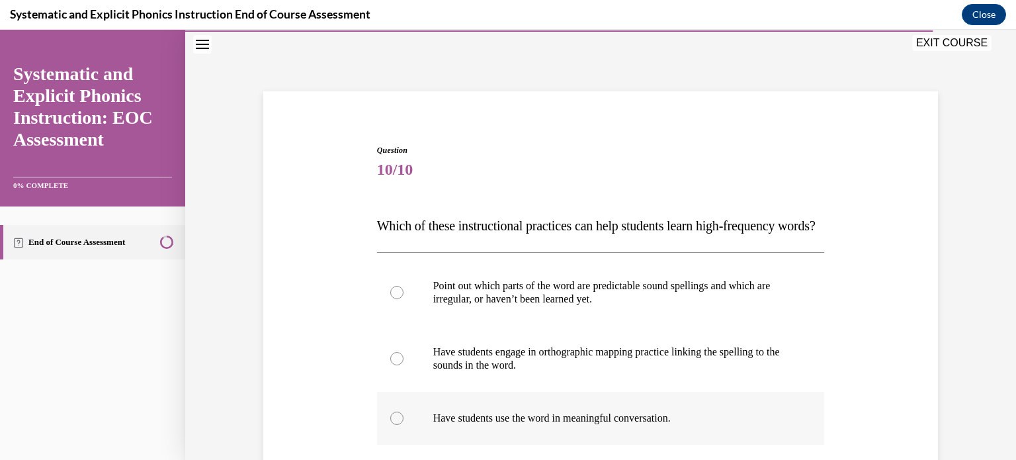
scroll to position [172, 0]
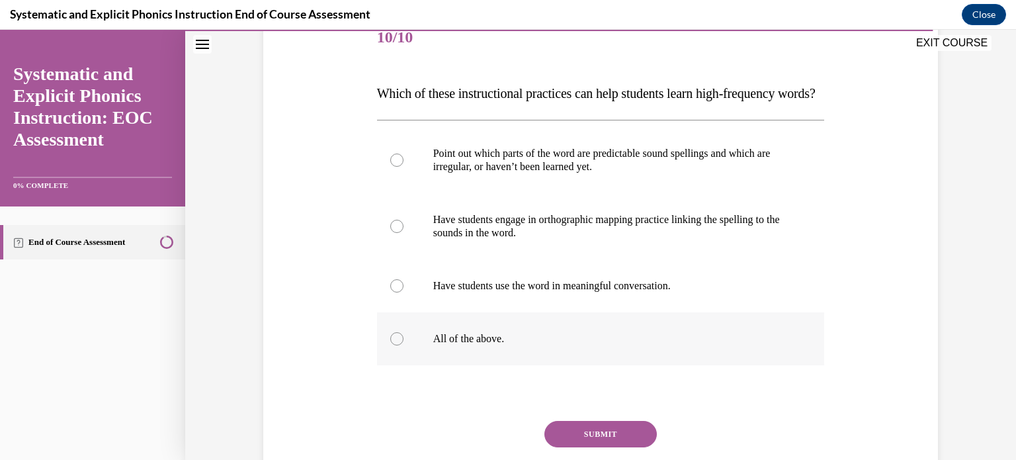
click at [593, 345] on p "All of the above." at bounding box center [612, 338] width 358 height 13
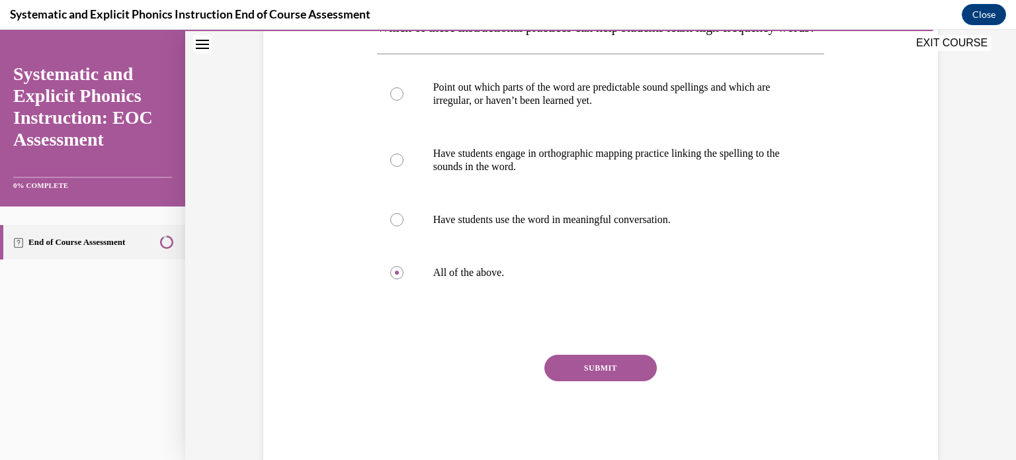
click at [625, 381] on button "SUBMIT" at bounding box center [600, 367] width 112 height 26
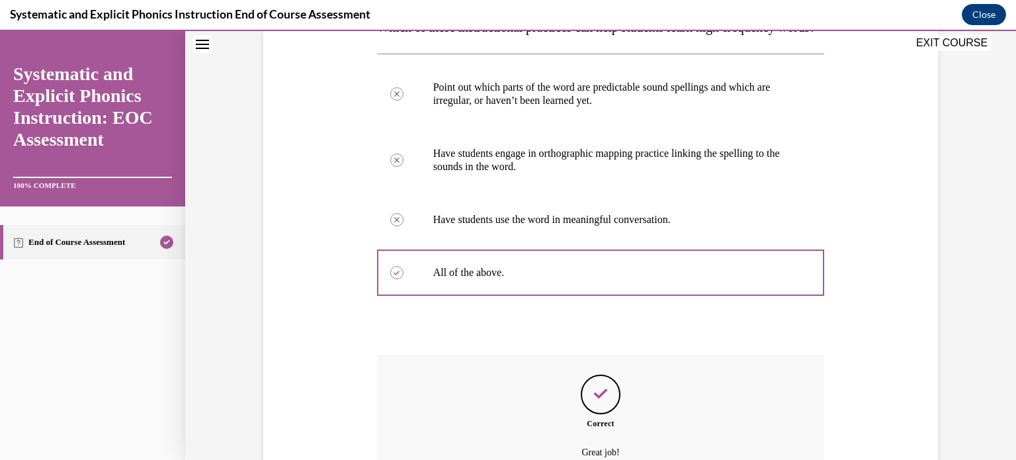
scroll to position [401, 0]
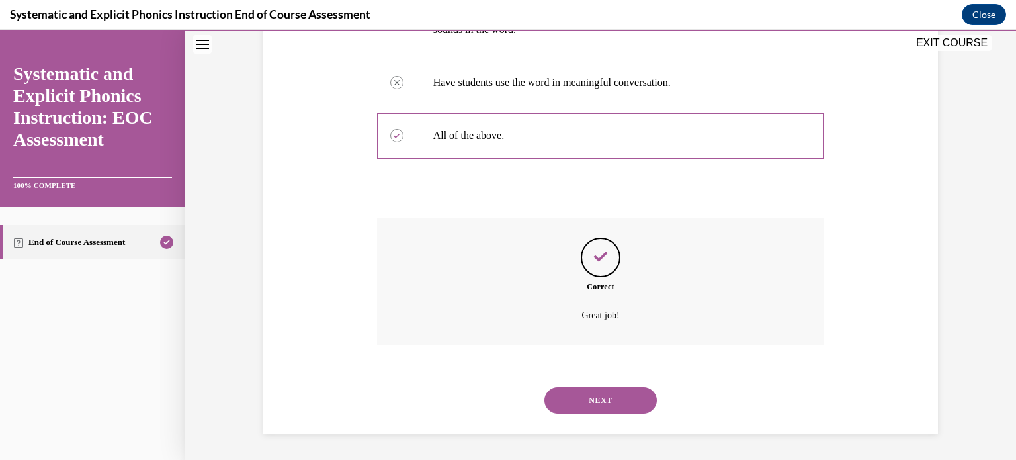
click at [624, 403] on button "NEXT" at bounding box center [600, 400] width 112 height 26
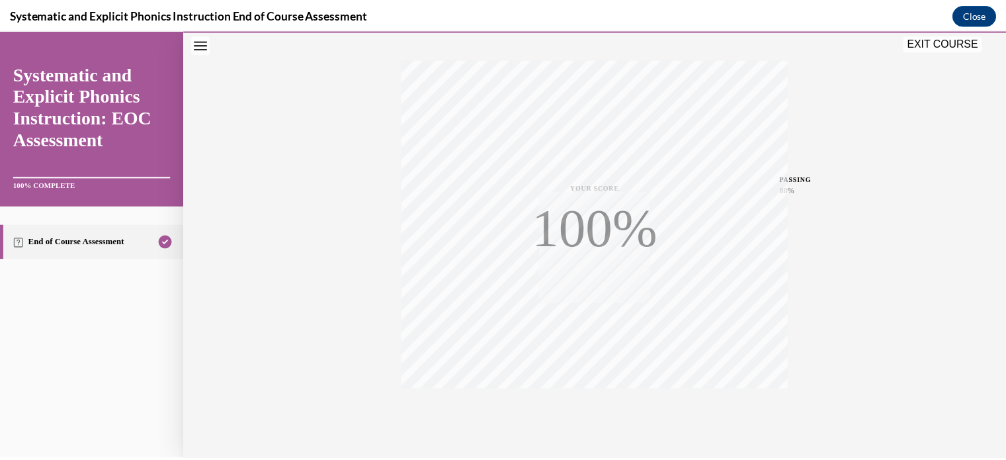
scroll to position [247, 0]
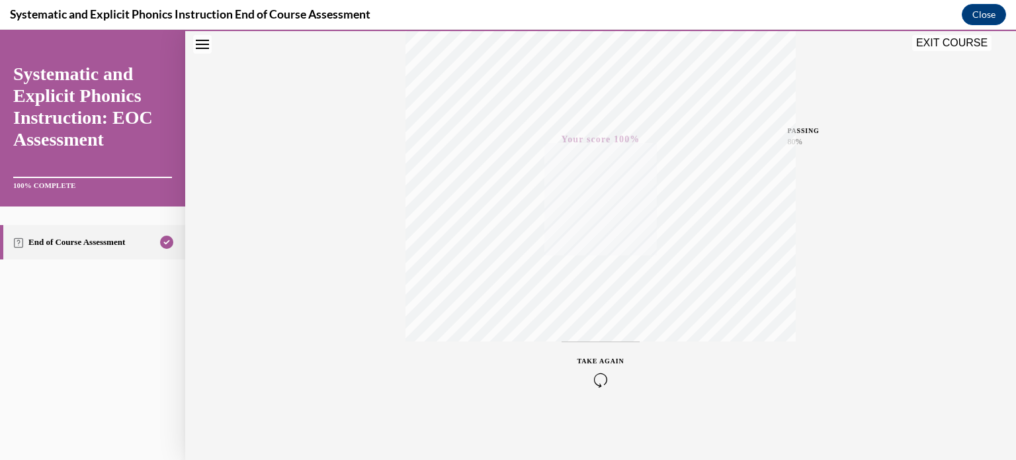
click at [947, 47] on button "EXIT COURSE" at bounding box center [951, 43] width 79 height 16
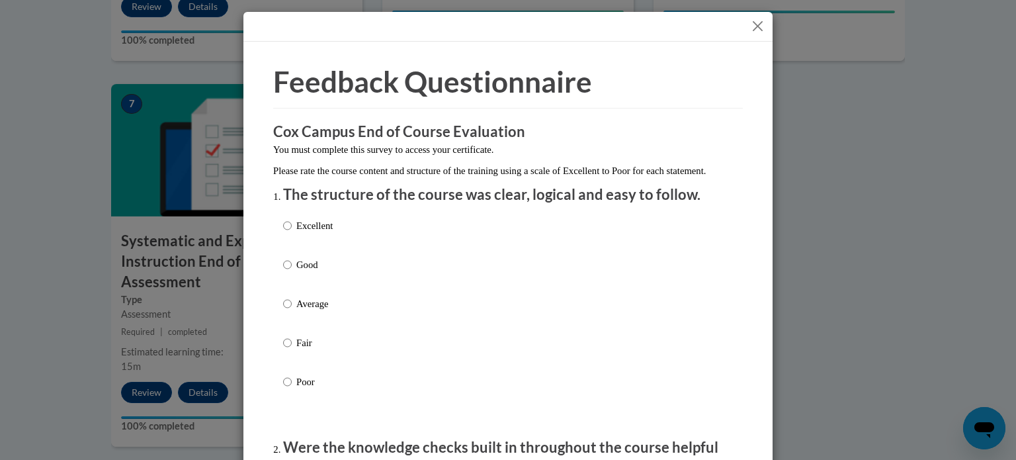
click at [754, 22] on button "Close" at bounding box center [757, 26] width 17 height 17
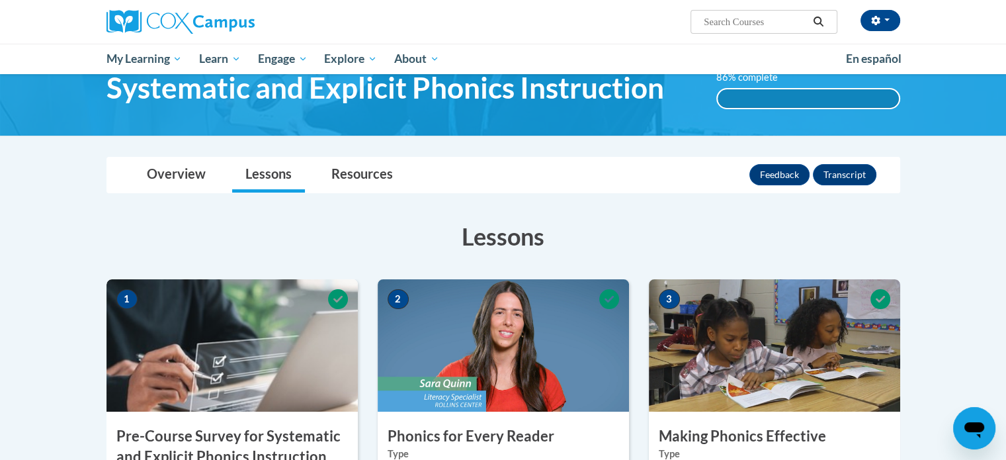
scroll to position [0, 0]
